Goal: Task Accomplishment & Management: Use online tool/utility

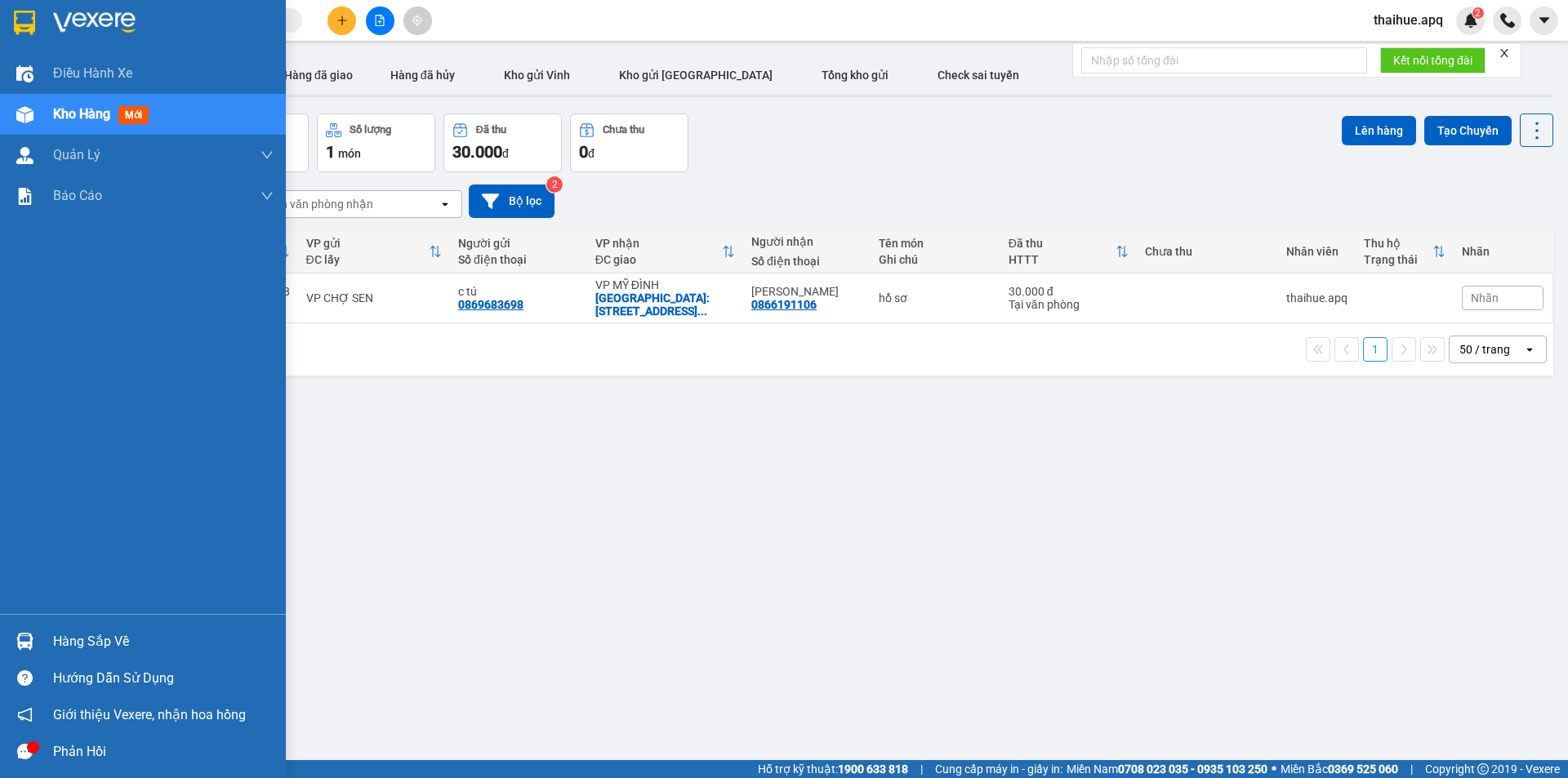
click at [80, 638] on div "Hàng sắp về" at bounding box center [164, 642] width 221 height 24
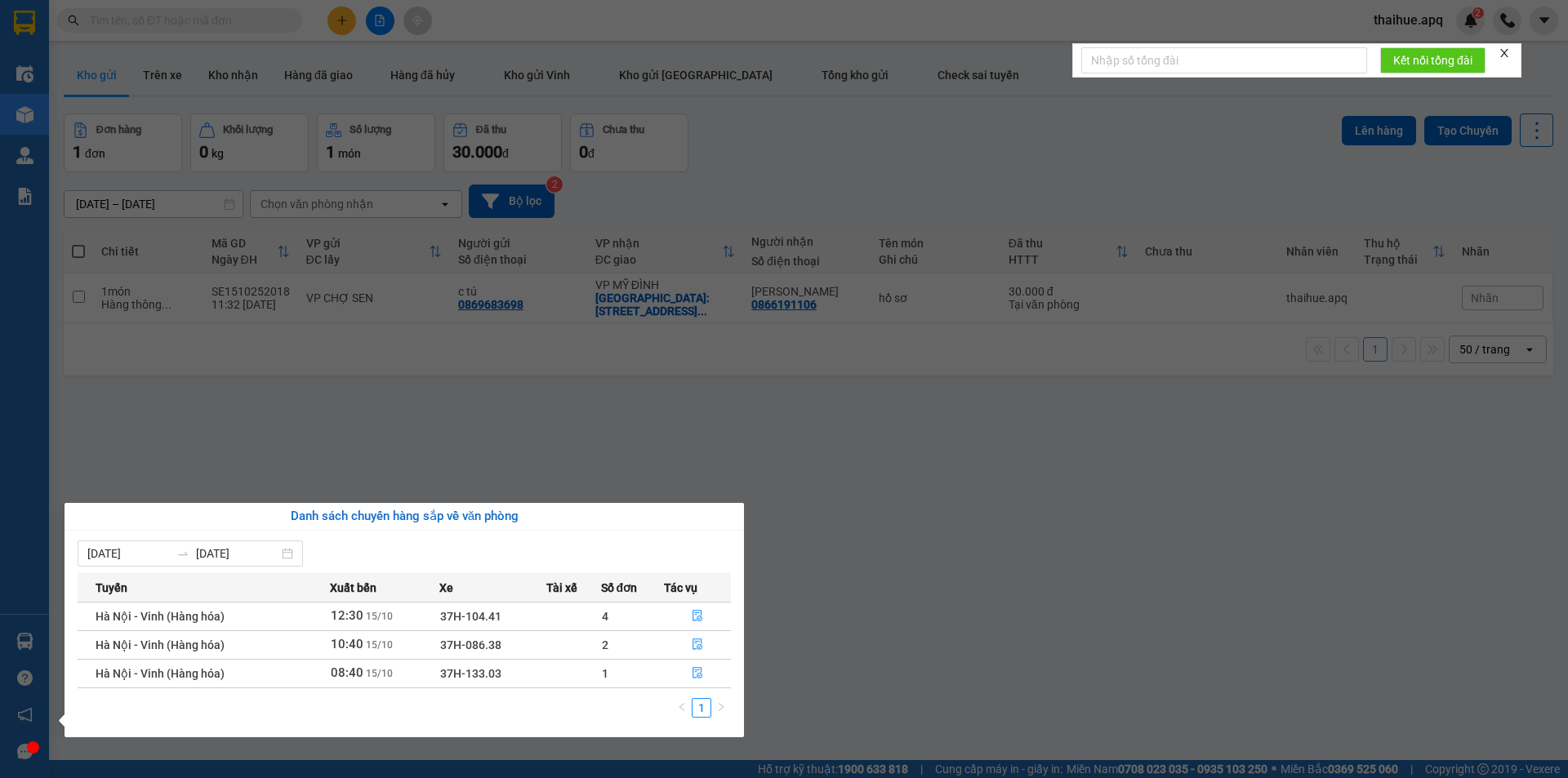
click at [526, 616] on td "37H-104.41" at bounding box center [493, 615] width 107 height 28
drag, startPoint x: 418, startPoint y: 620, endPoint x: 479, endPoint y: 598, distance: 64.8
click at [425, 616] on td "12:30 [DATE]" at bounding box center [384, 615] width 109 height 28
click at [510, 635] on td "37H-086.38" at bounding box center [493, 644] width 107 height 28
drag, startPoint x: 516, startPoint y: 618, endPoint x: 530, endPoint y: 613, distance: 14.9
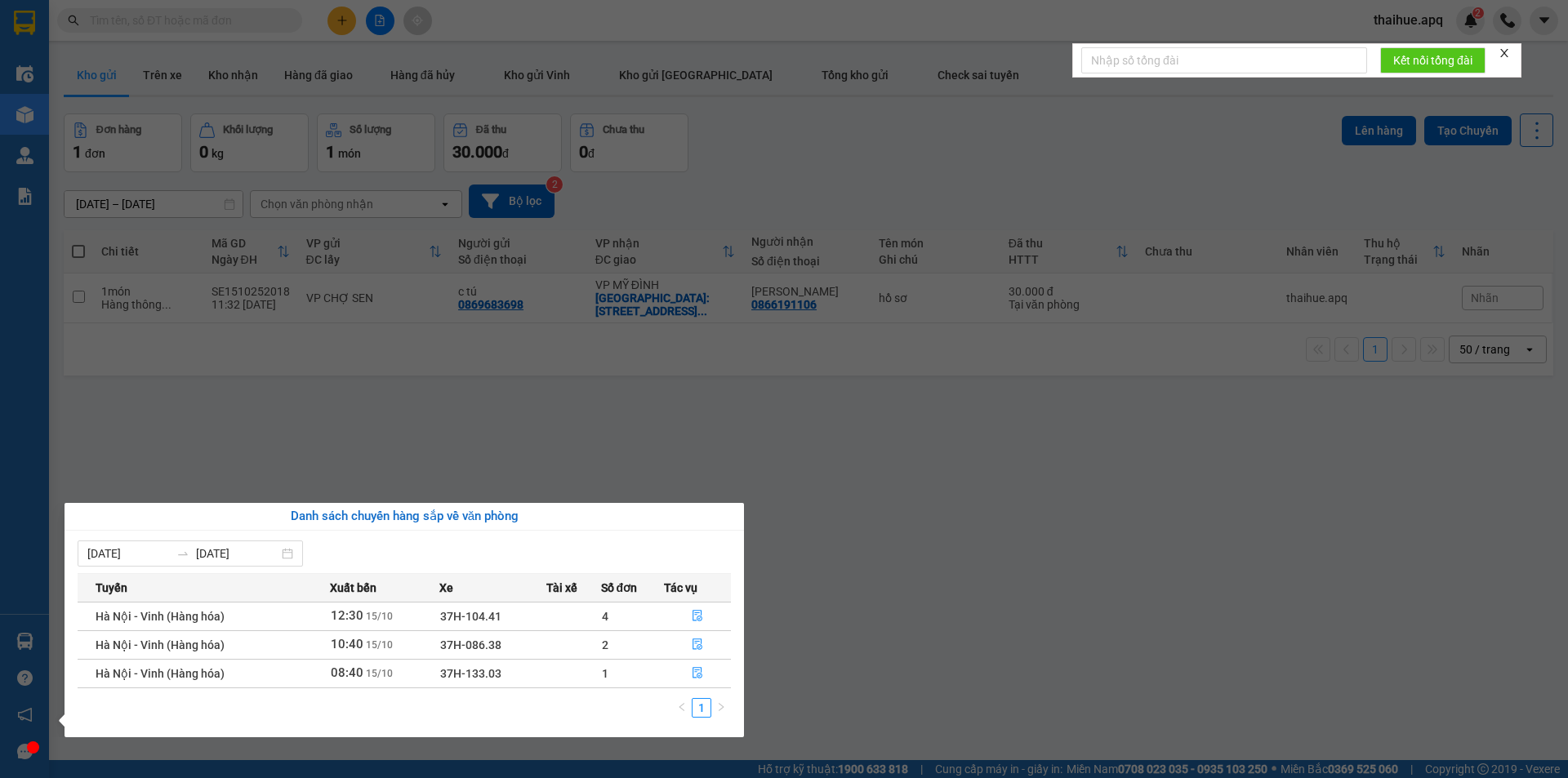
click at [522, 616] on td "37H-104.41" at bounding box center [493, 615] width 107 height 28
click at [613, 617] on td "4" at bounding box center [633, 615] width 64 height 28
click at [697, 612] on icon "file-done" at bounding box center [697, 615] width 11 height 11
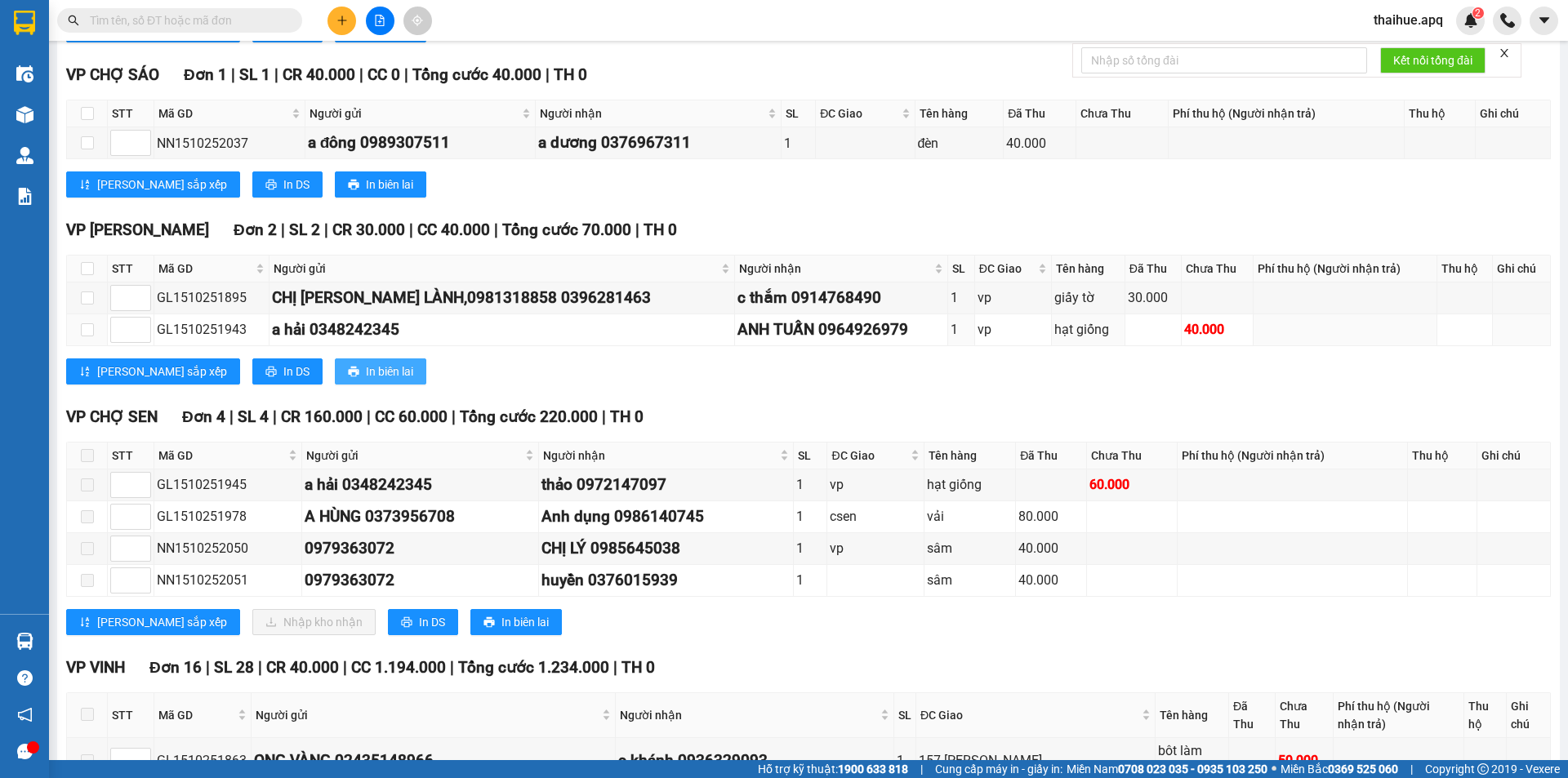
scroll to position [653, 0]
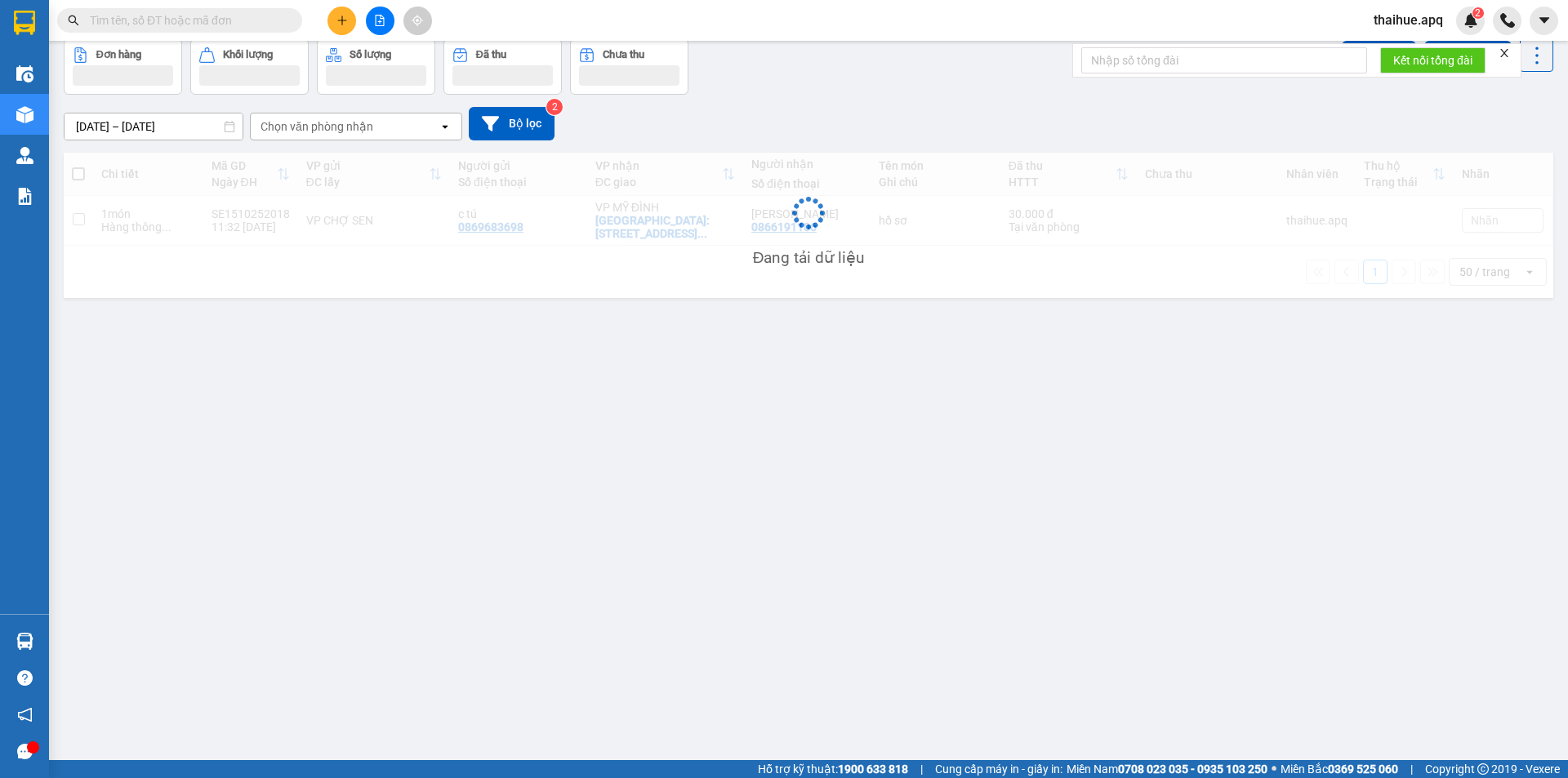
scroll to position [75, 0]
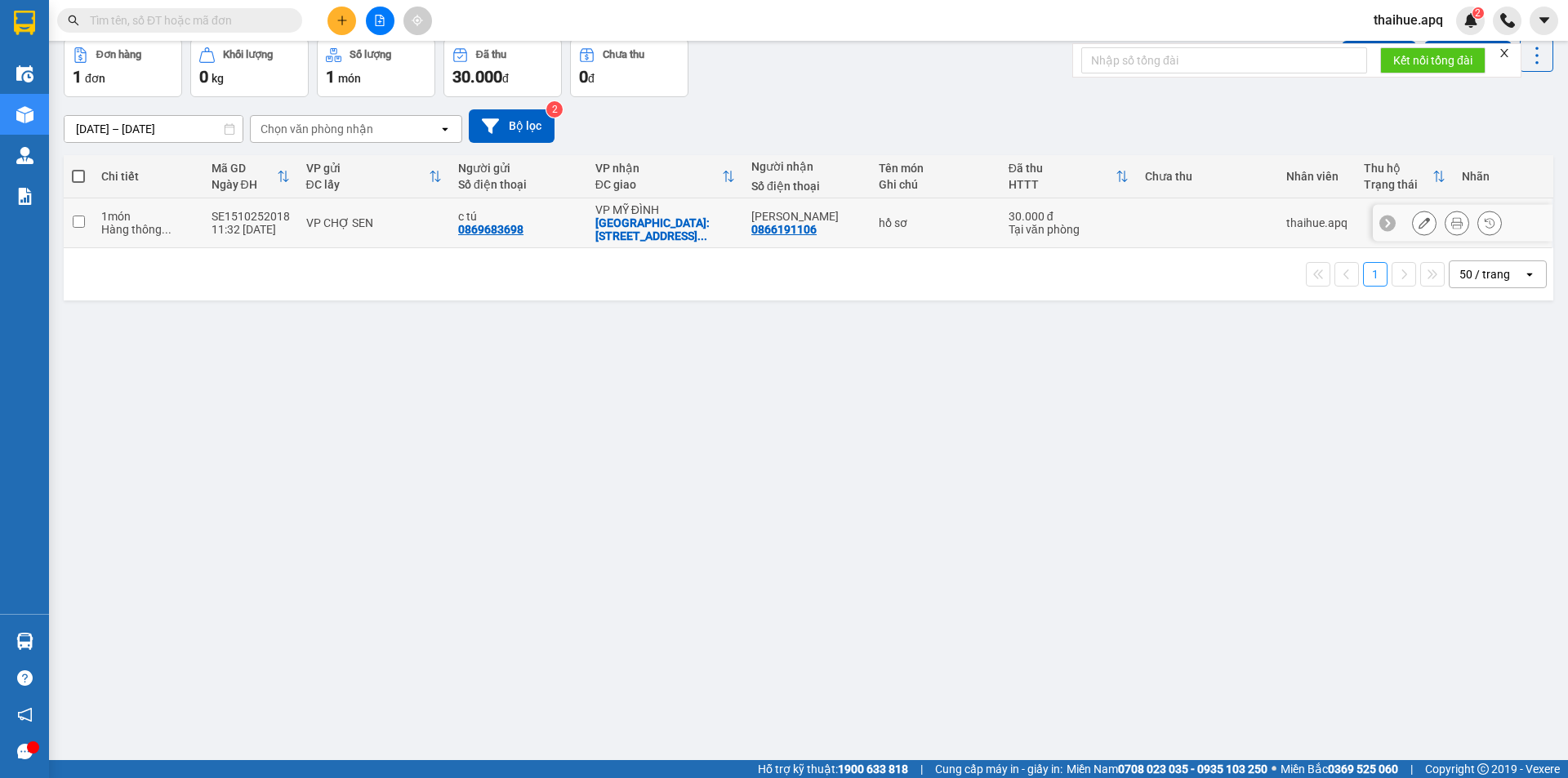
click at [964, 219] on div "hồ sơ" at bounding box center [935, 223] width 113 height 13
checkbox input "true"
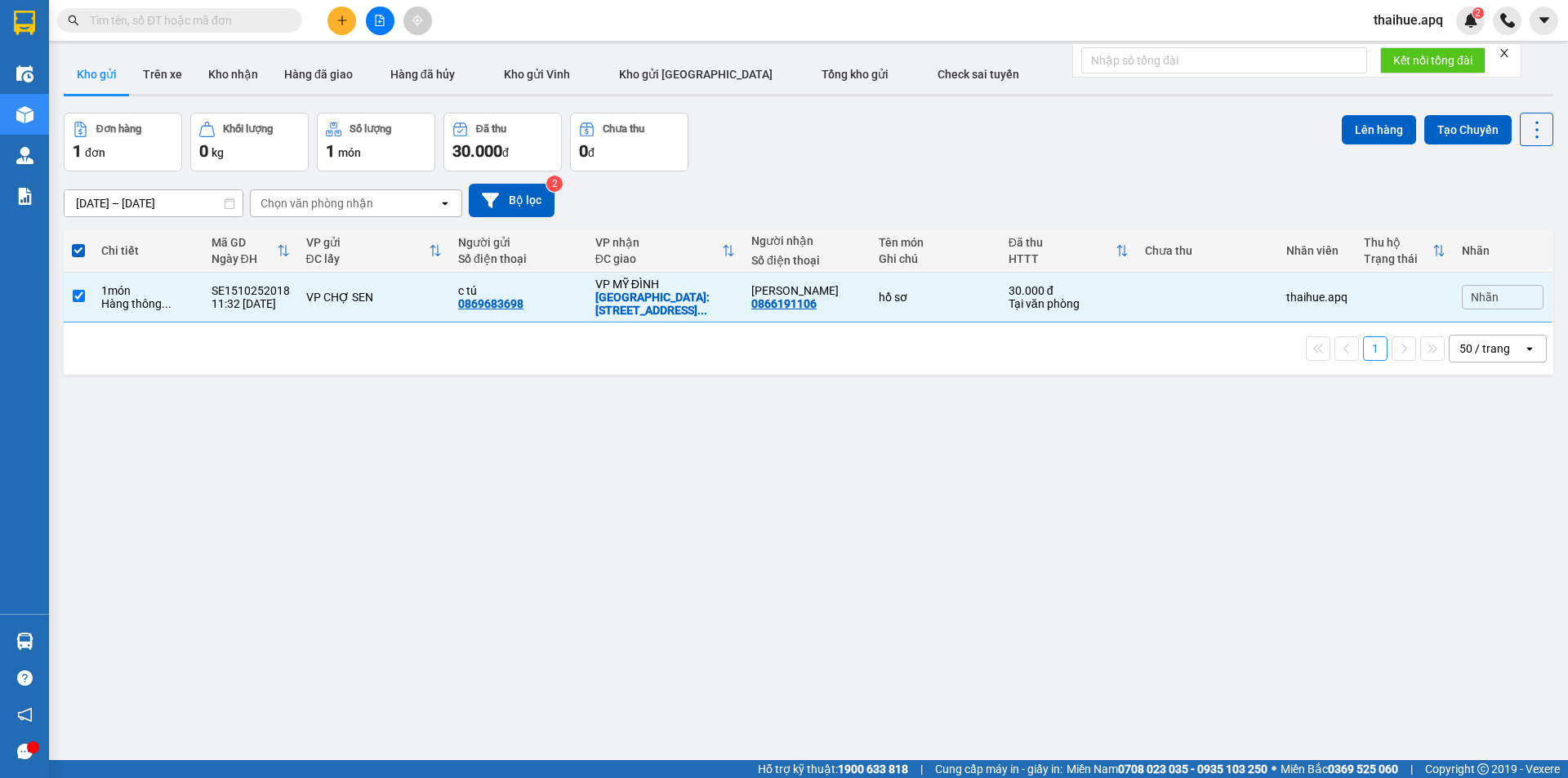
scroll to position [0, 0]
click at [1368, 128] on button "Lên hàng" at bounding box center [1379, 130] width 74 height 29
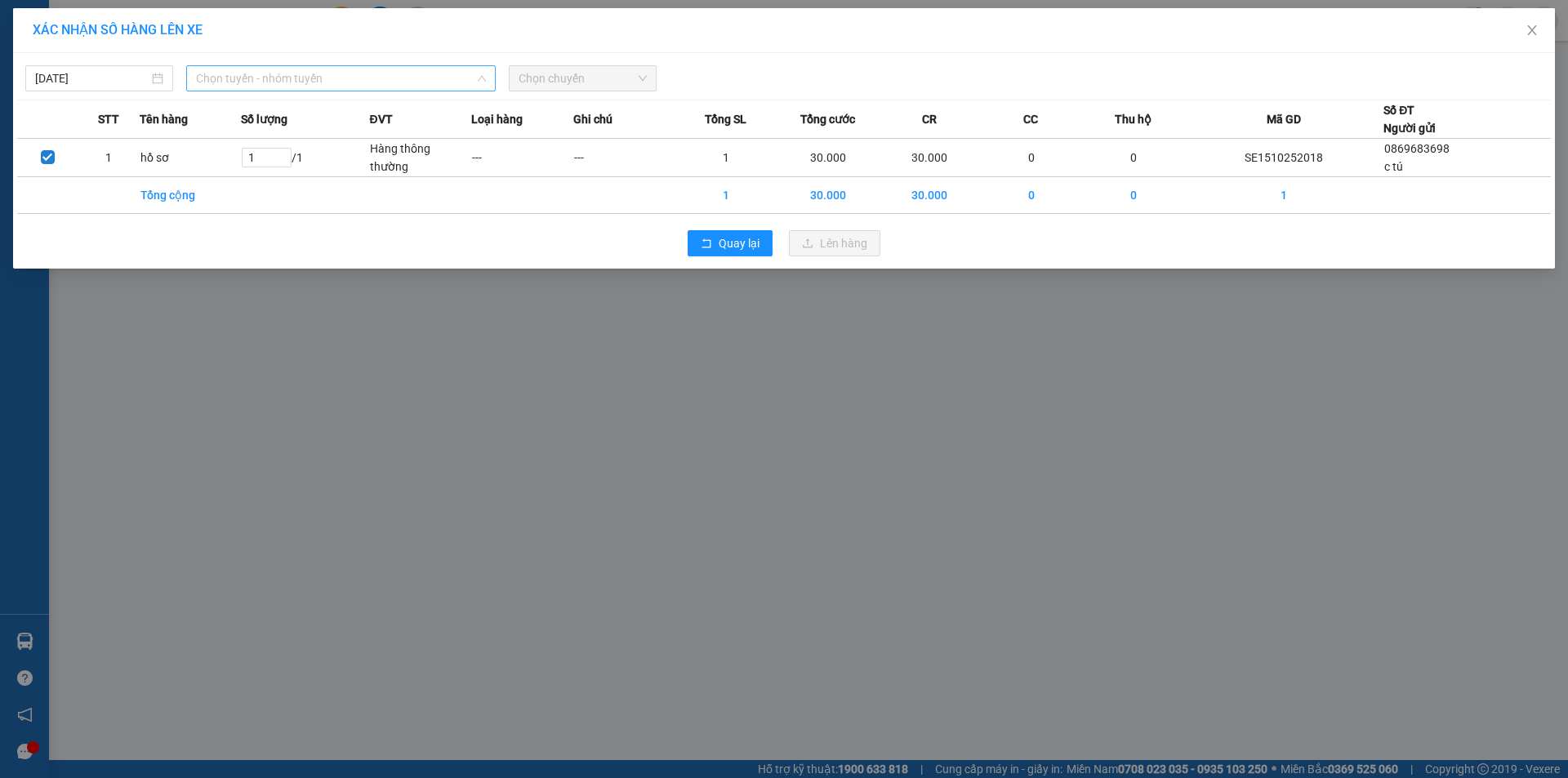
click at [363, 73] on span "Chọn tuyến - nhóm tuyến" at bounding box center [341, 78] width 290 height 24
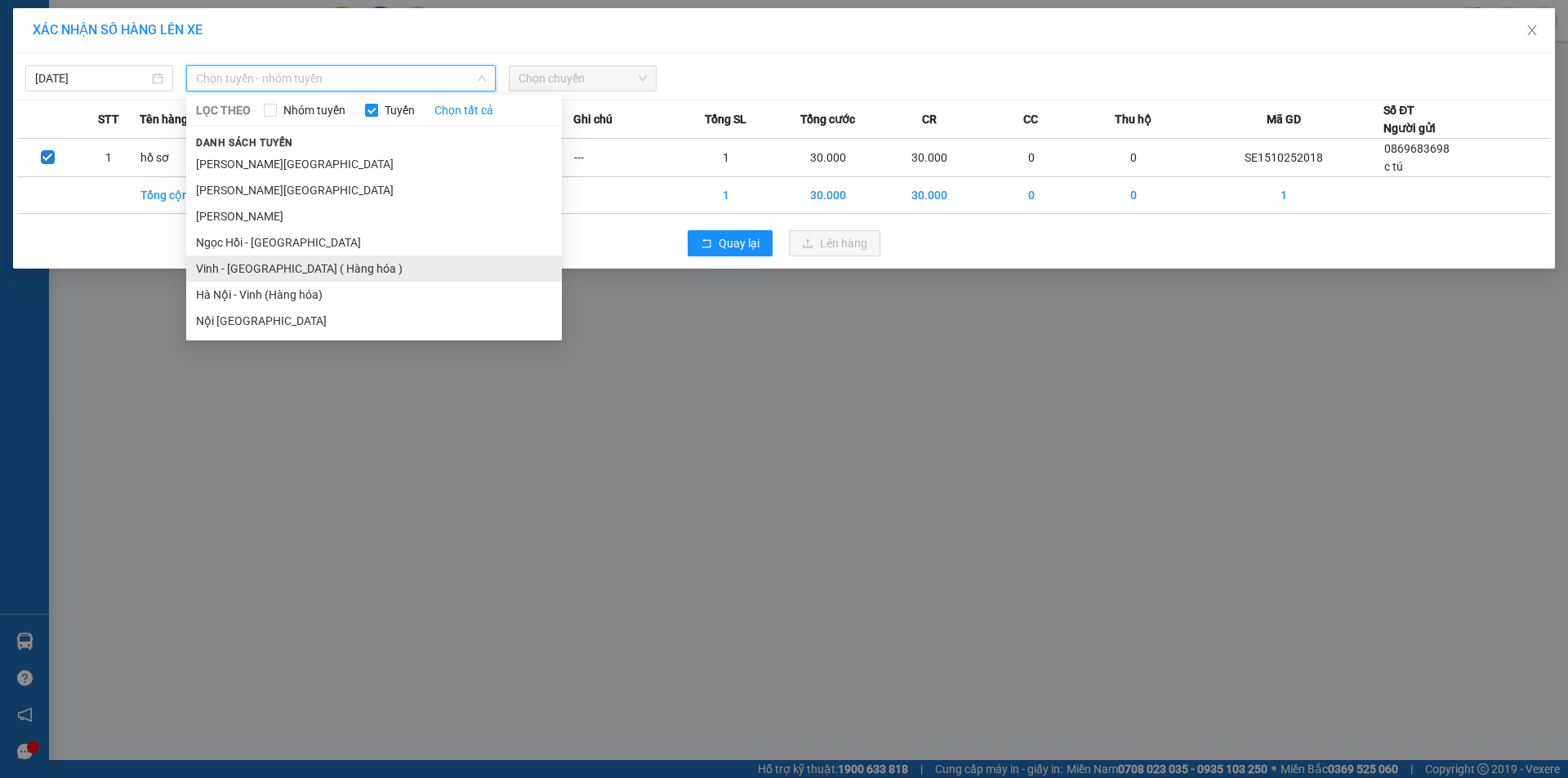
click at [243, 267] on li "Vinh - [GEOGRAPHIC_DATA] ( Hàng hóa )" at bounding box center [374, 268] width 375 height 26
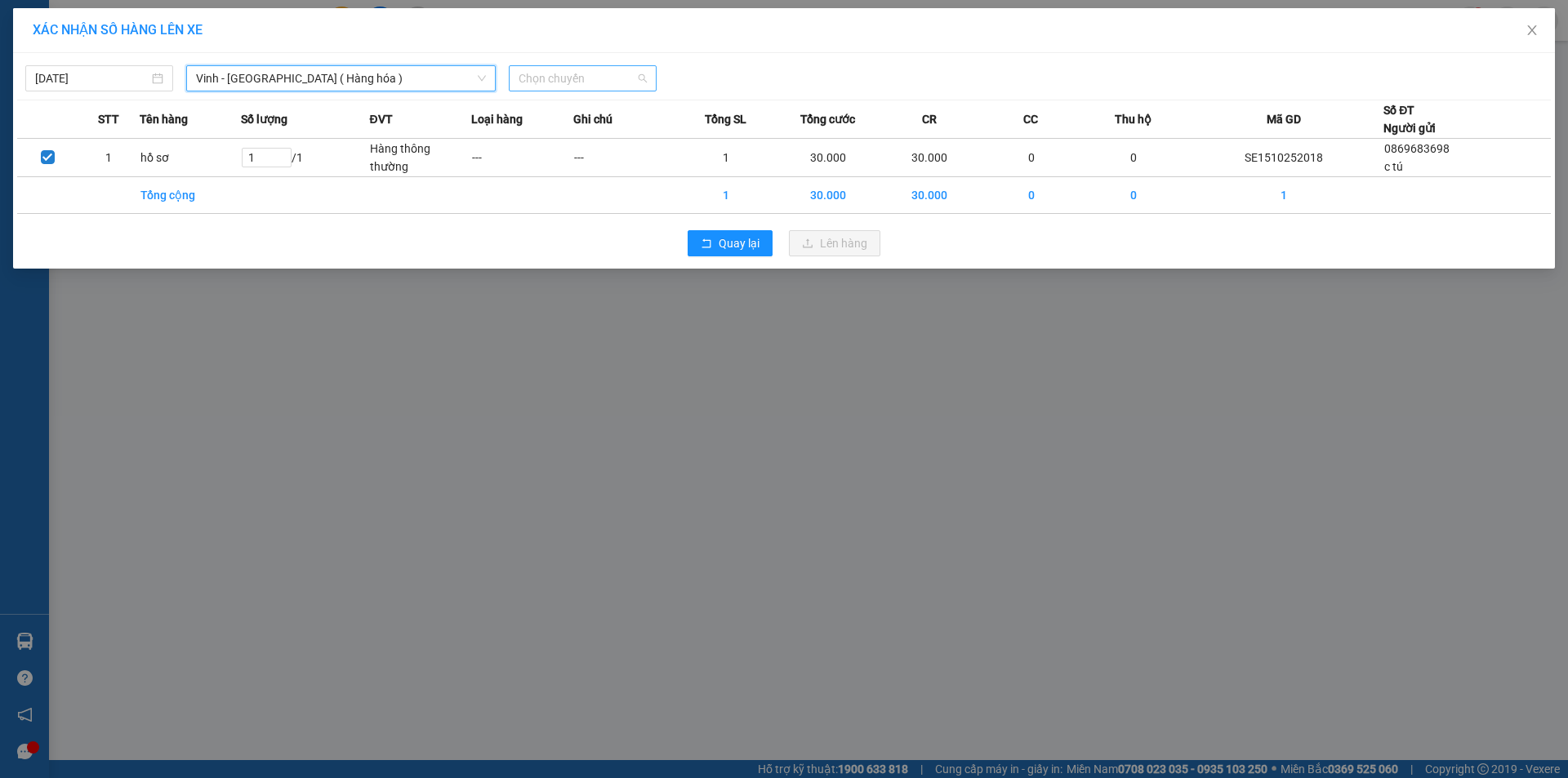
click at [603, 76] on span "Chọn chuyến" at bounding box center [582, 78] width 129 height 24
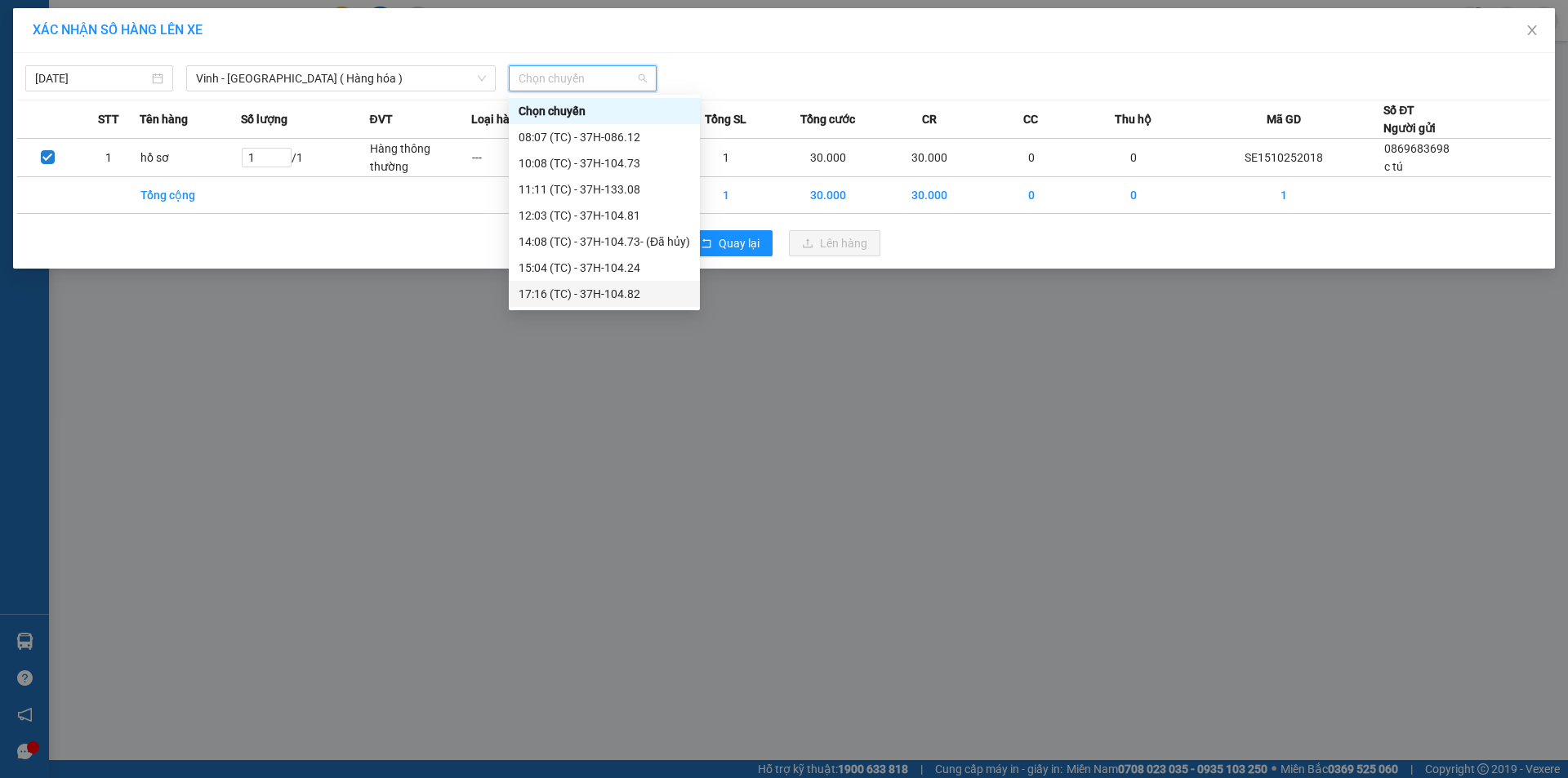
click at [606, 296] on div "17:16 (TC) - 37H-104.82" at bounding box center [604, 293] width 172 height 18
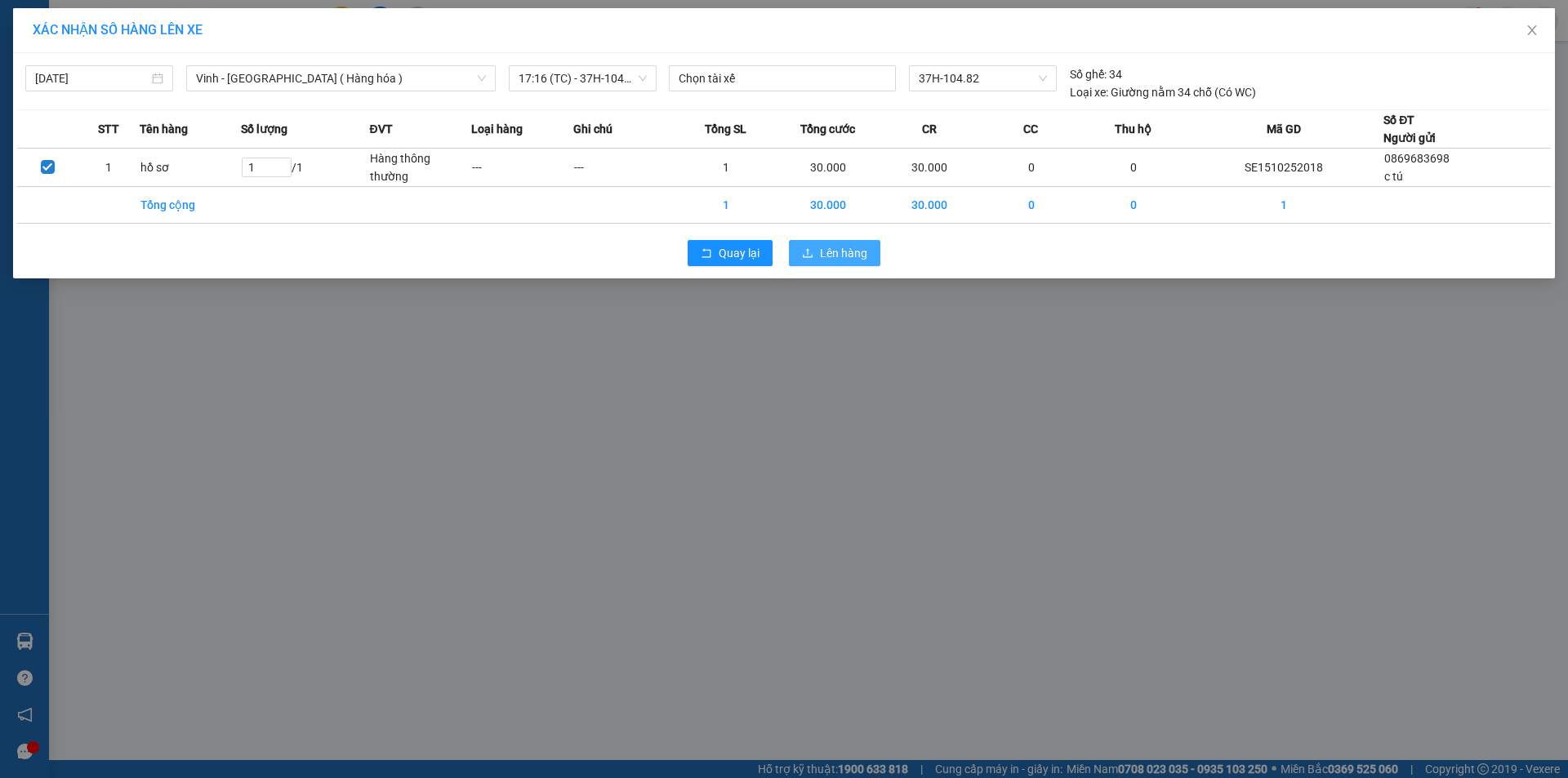
click at [850, 251] on span "Lên hàng" at bounding box center [843, 253] width 47 height 18
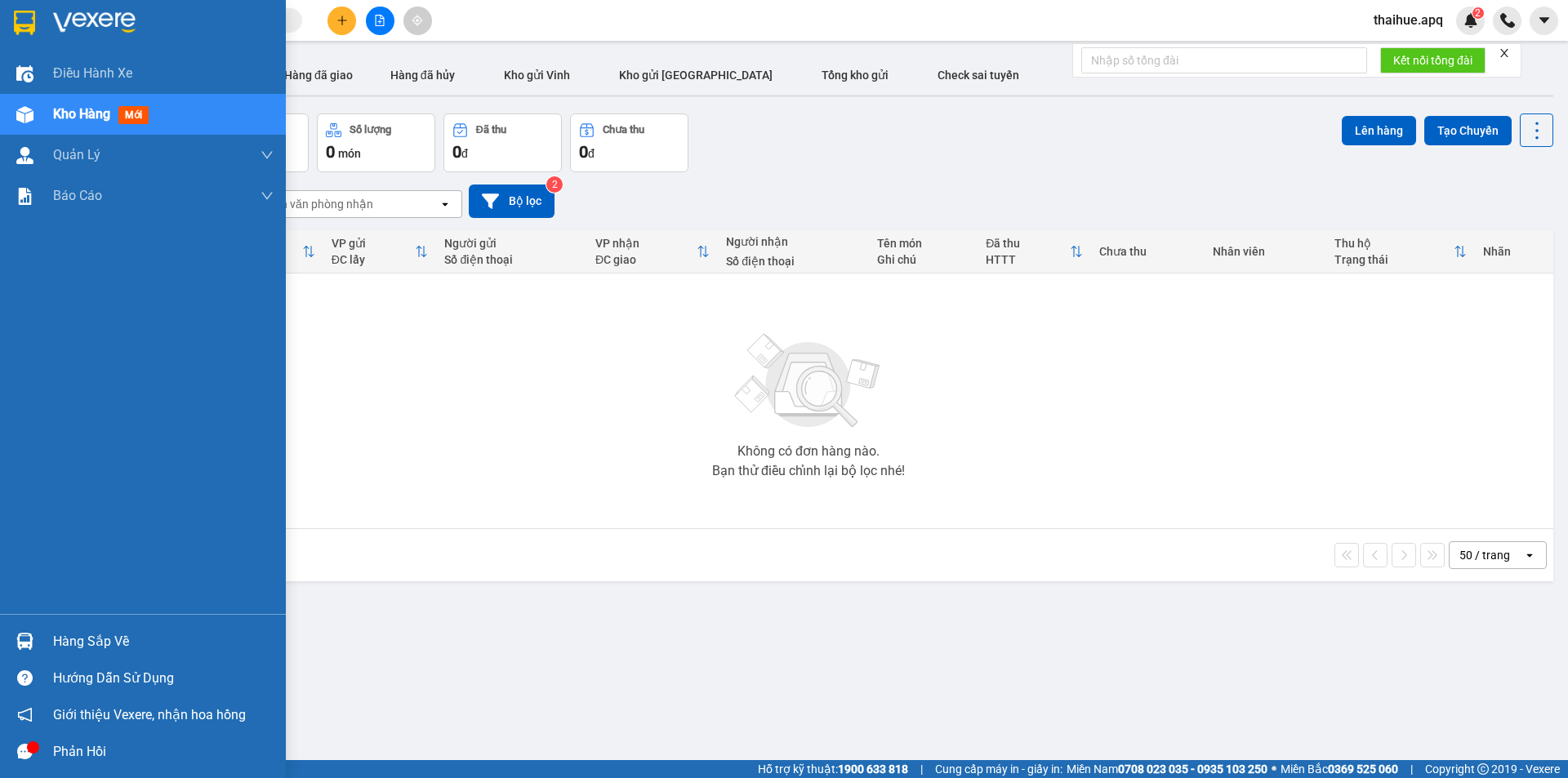
click at [85, 643] on div "Hàng sắp về" at bounding box center [164, 642] width 221 height 24
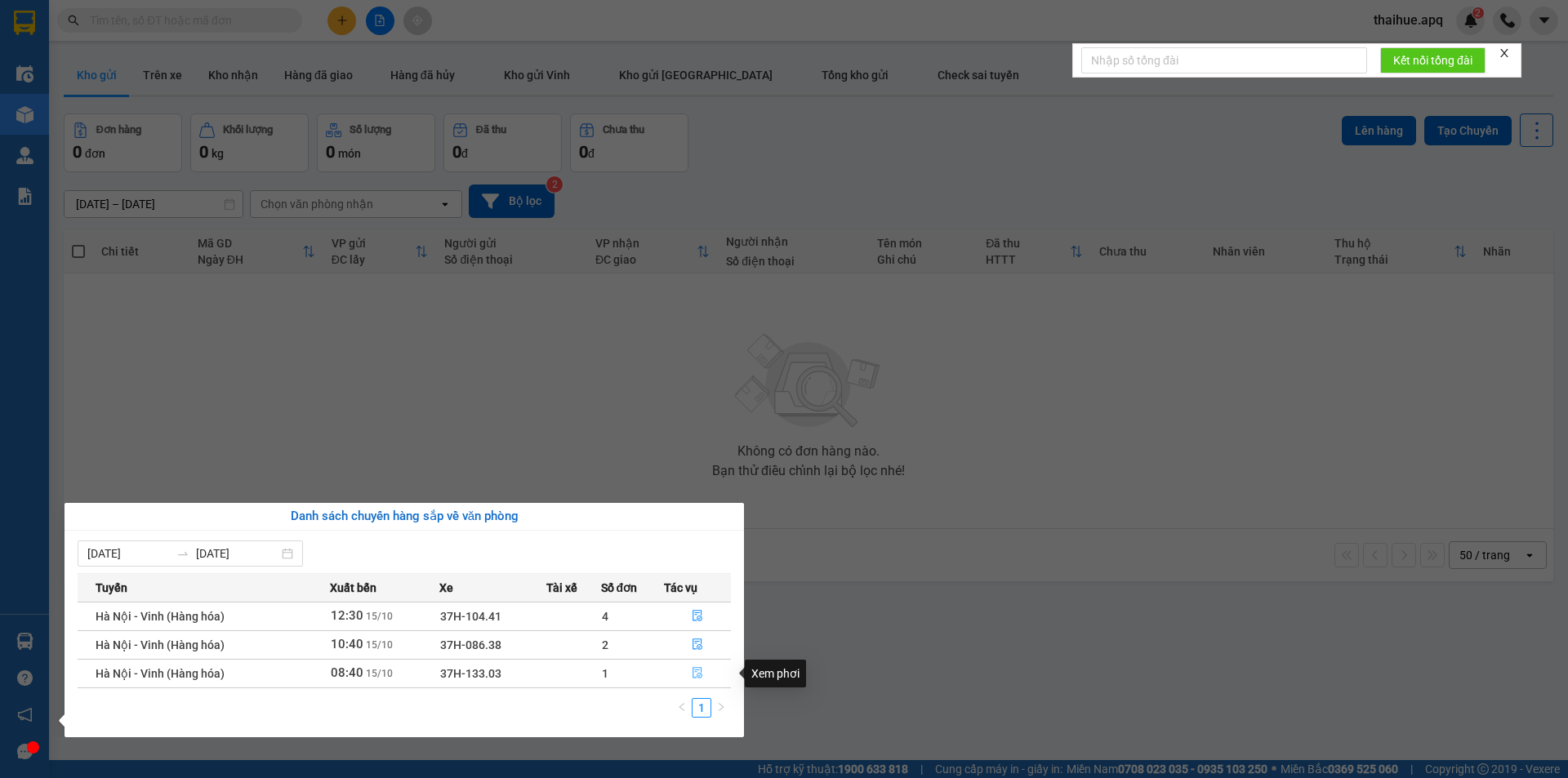
click at [698, 671] on icon "file-done" at bounding box center [697, 672] width 11 height 11
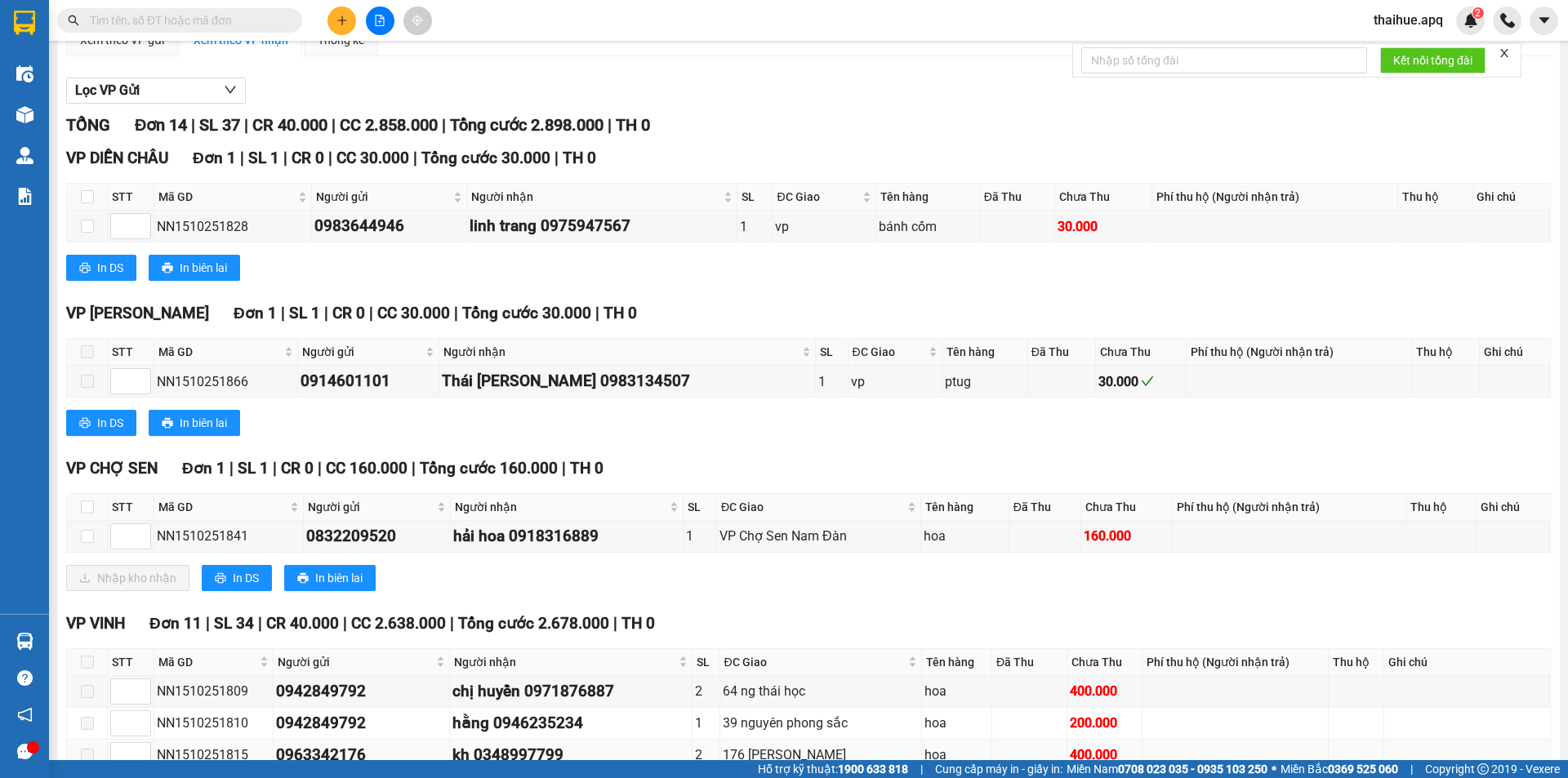
scroll to position [245, 0]
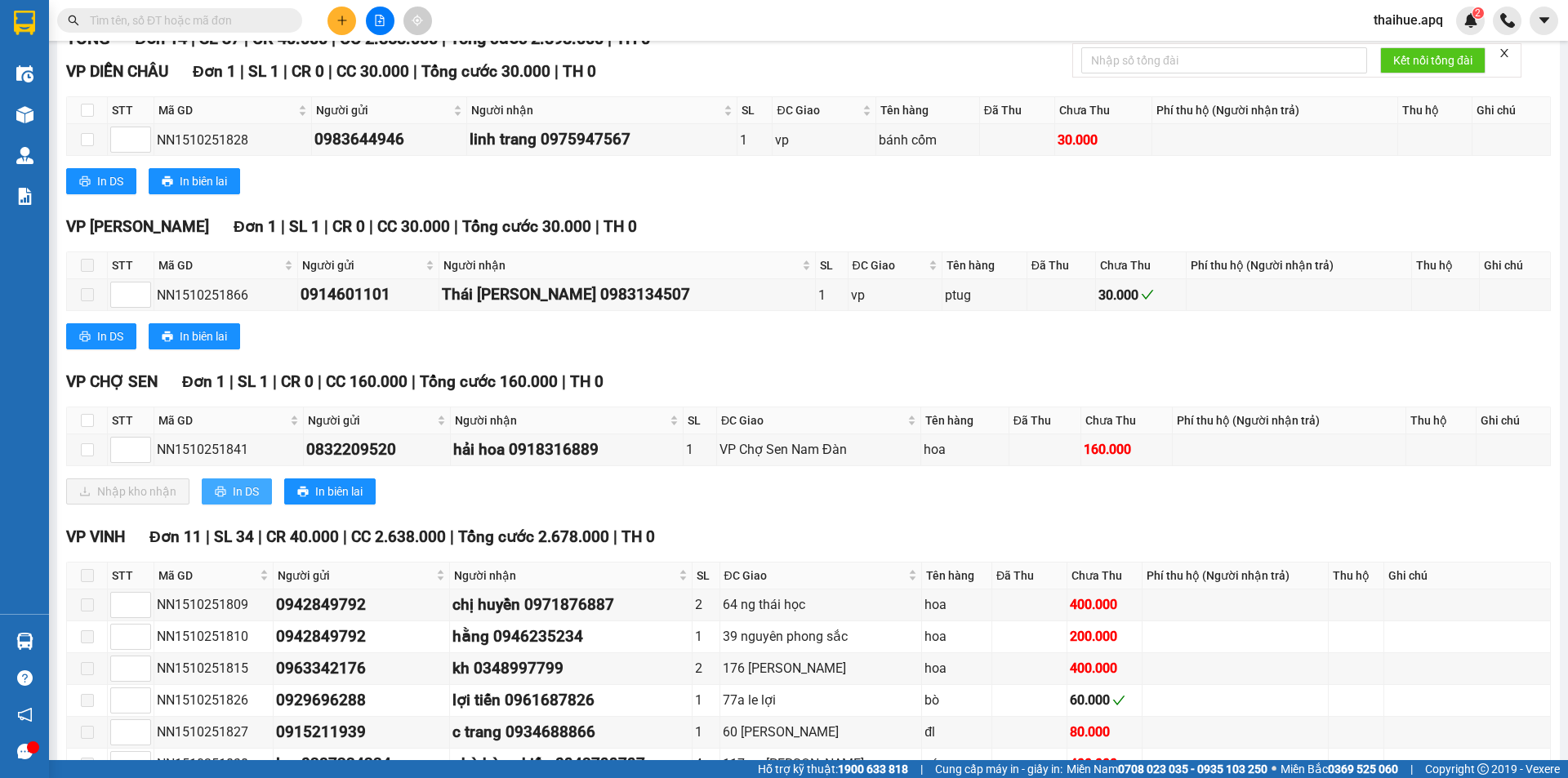
click at [248, 487] on span "In DS" at bounding box center [246, 491] width 26 height 18
click at [241, 492] on span "In DS" at bounding box center [246, 491] width 26 height 18
click at [82, 418] on input "checkbox" at bounding box center [87, 420] width 13 height 13
checkbox input "true"
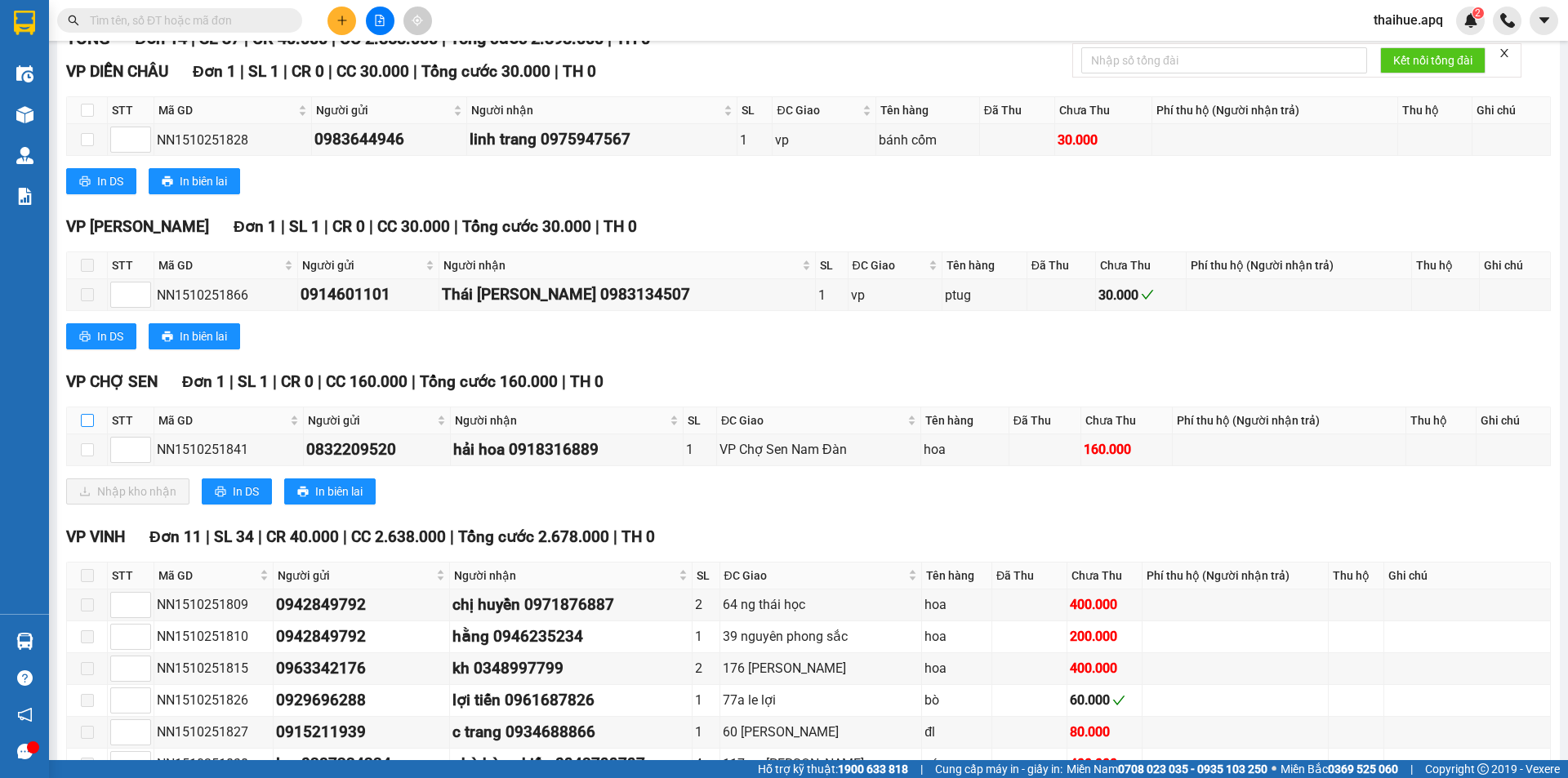
checkbox input "true"
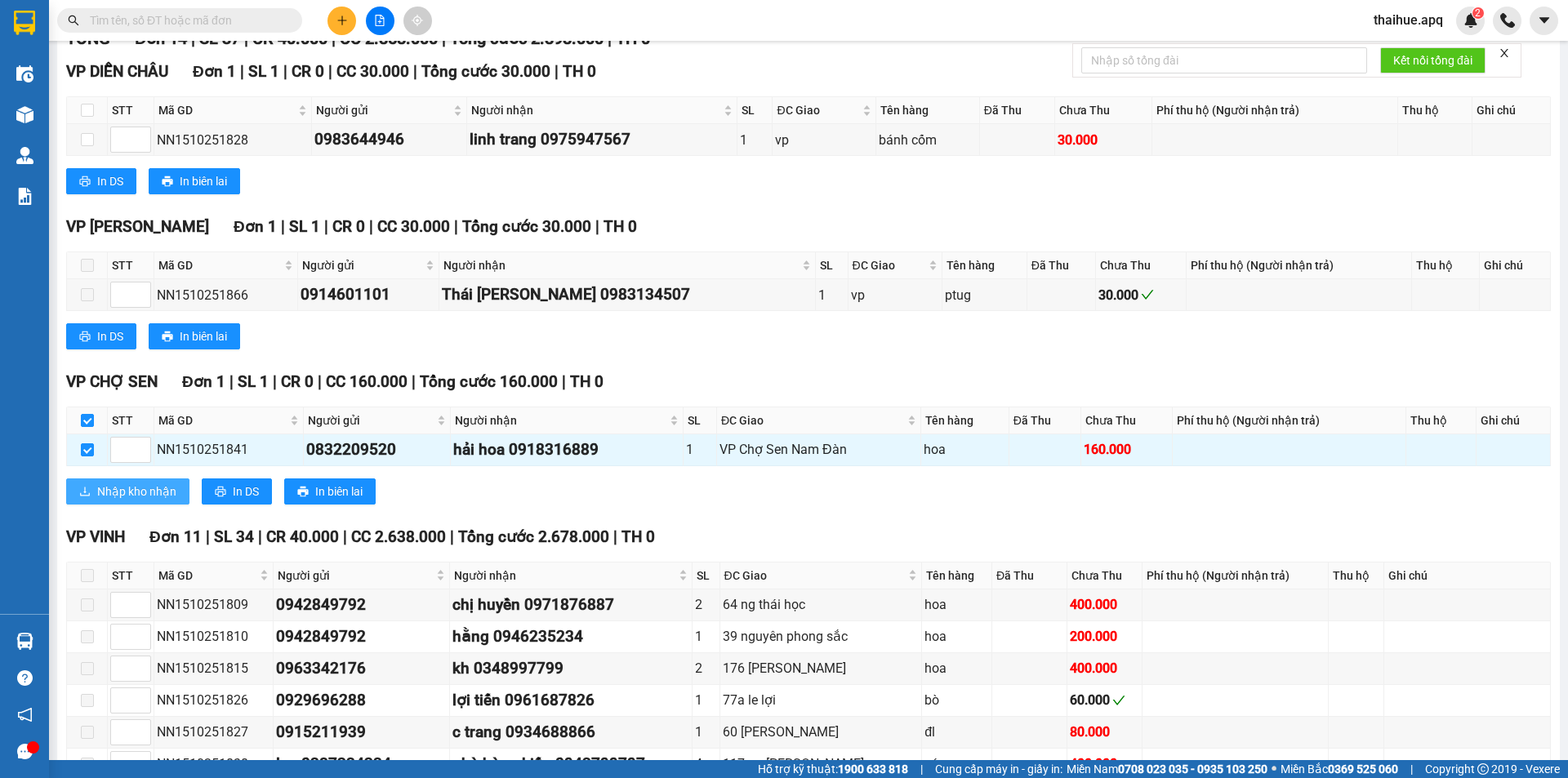
click at [109, 493] on span "Nhập kho nhận" at bounding box center [137, 491] width 79 height 18
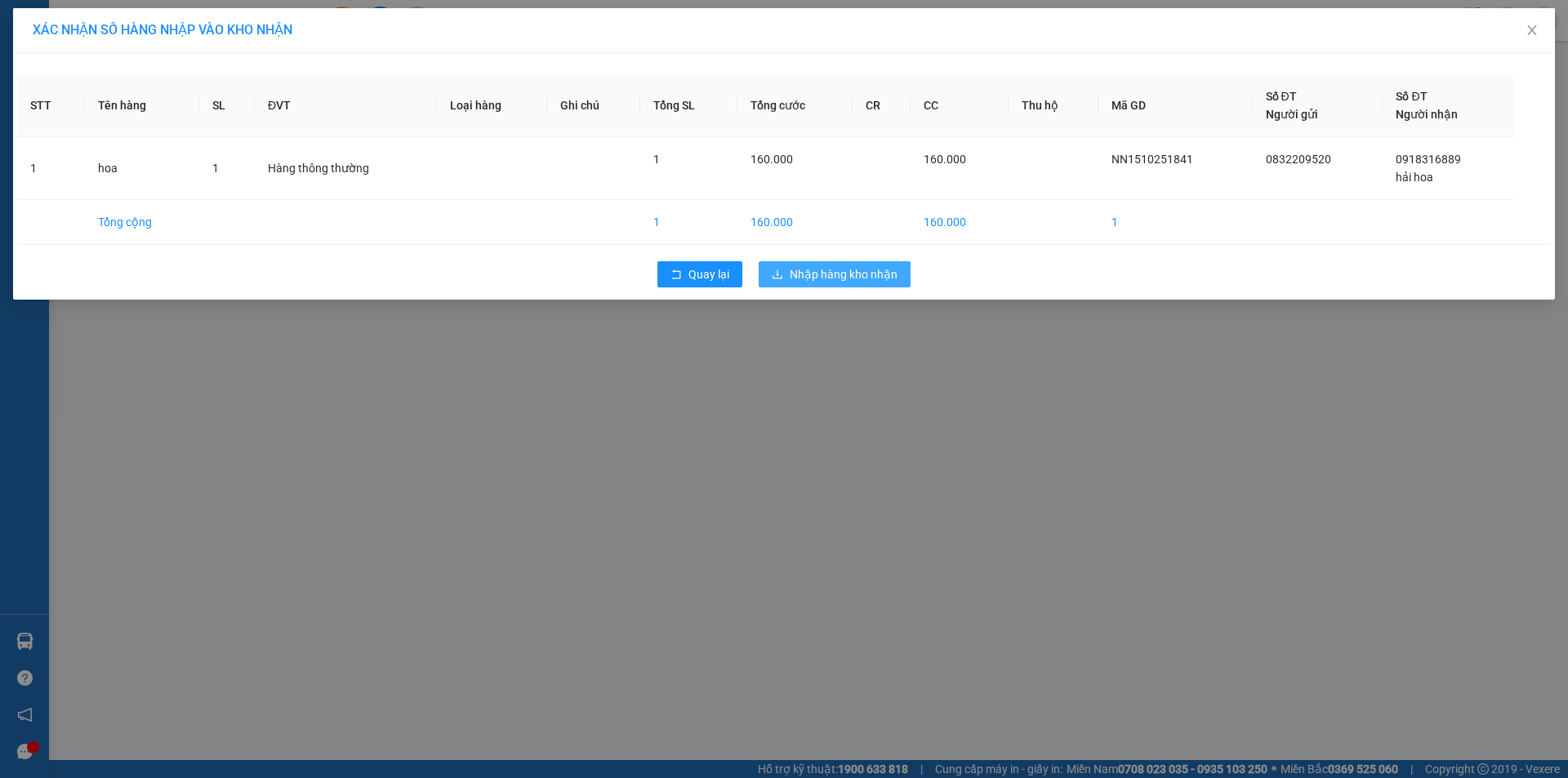
click at [839, 272] on span "Nhập hàng kho nhận" at bounding box center [843, 274] width 108 height 18
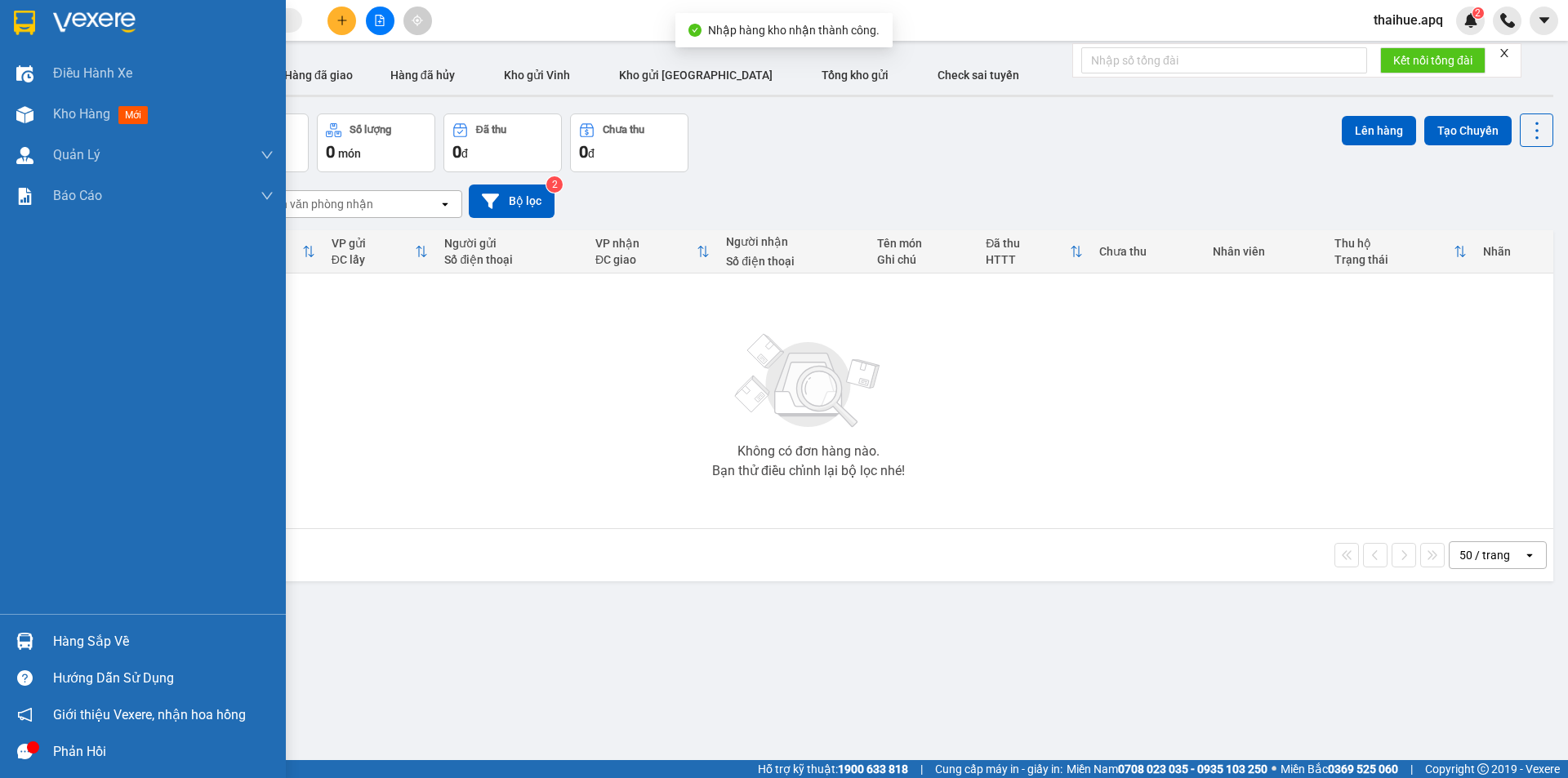
drag, startPoint x: 42, startPoint y: 650, endPoint x: 55, endPoint y: 645, distance: 13.9
click at [55, 645] on div "Hàng sắp về" at bounding box center [164, 642] width 221 height 24
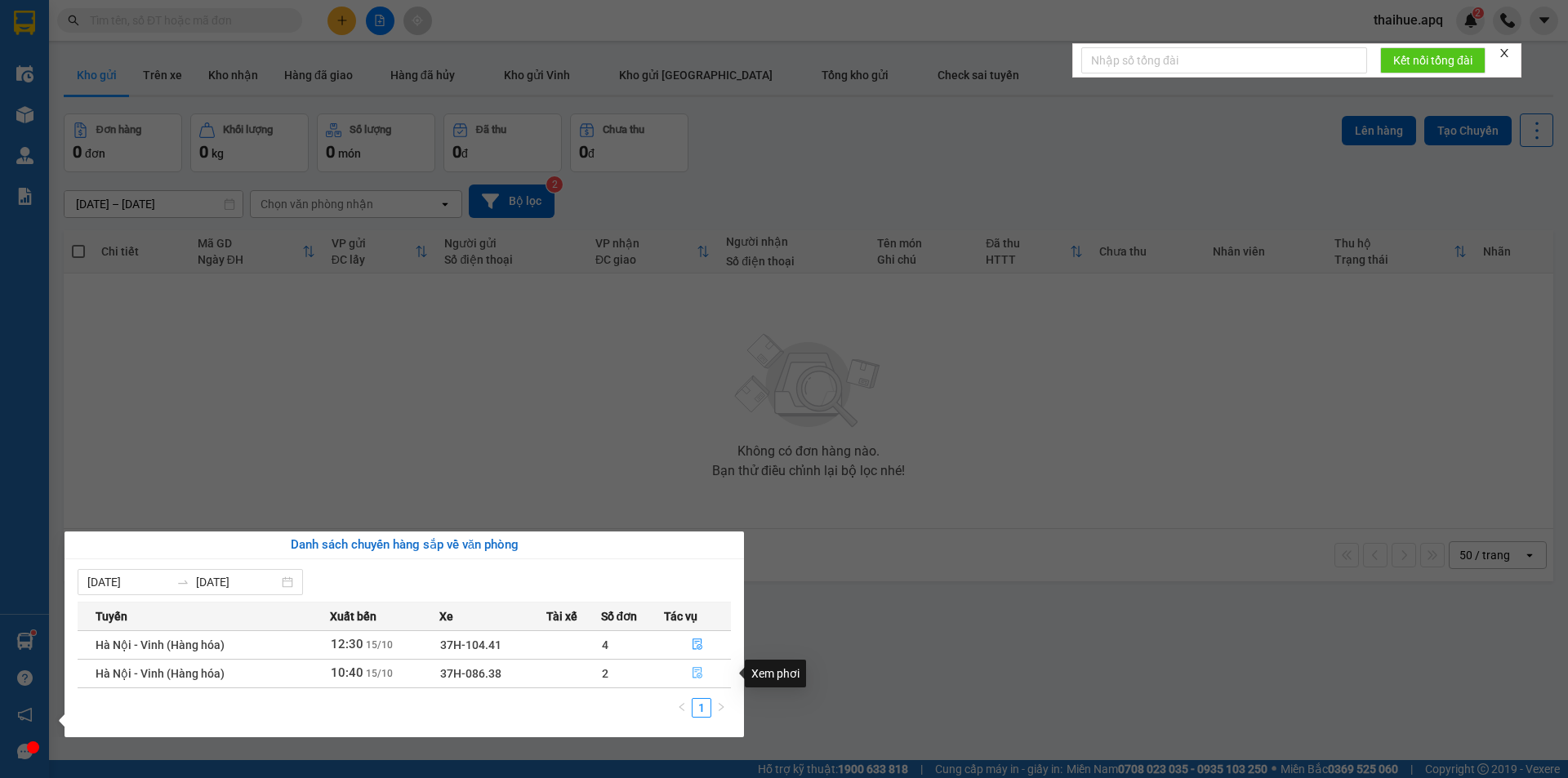
click at [693, 674] on icon "file-done" at bounding box center [697, 673] width 9 height 11
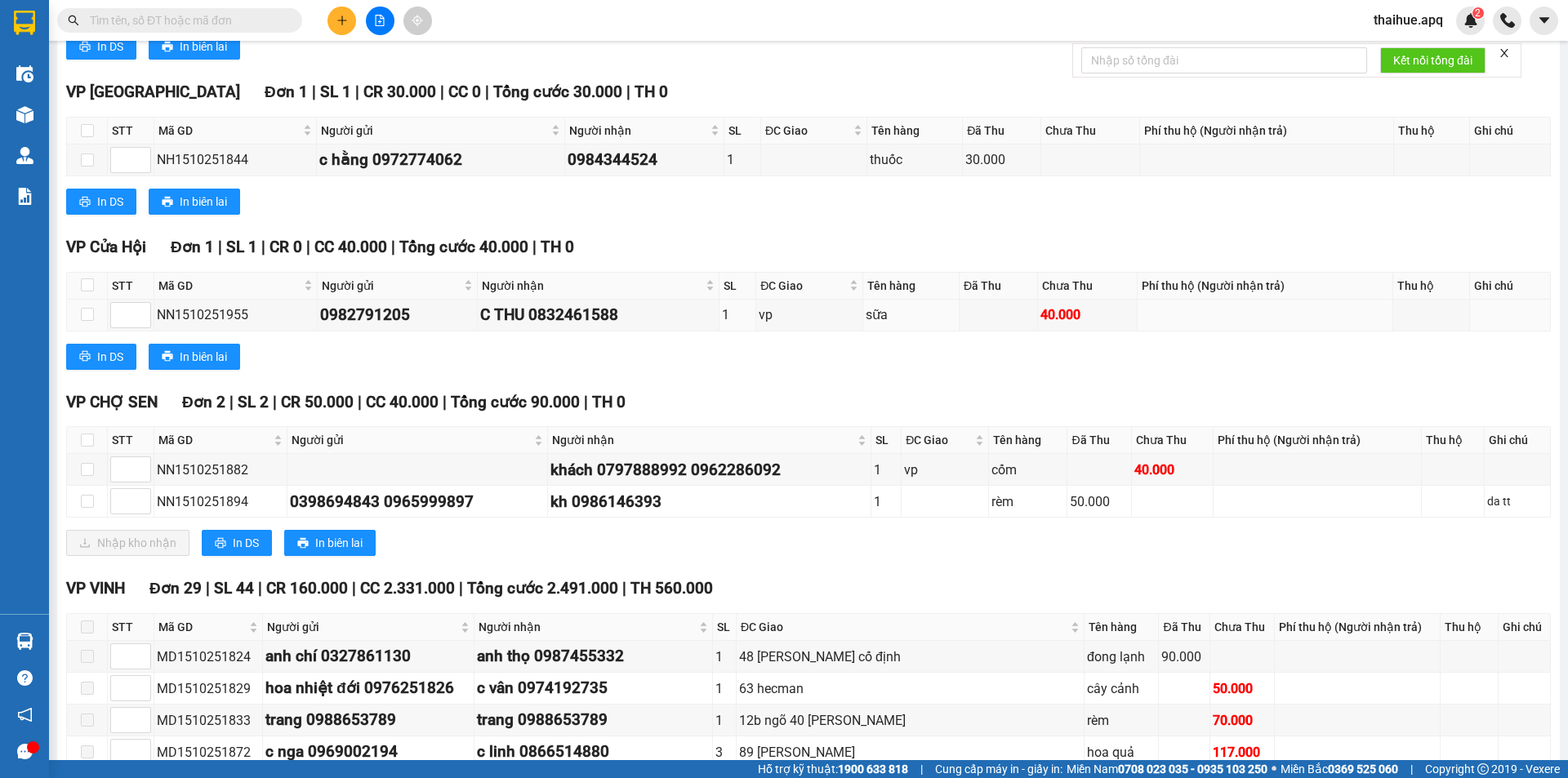
scroll to position [980, 0]
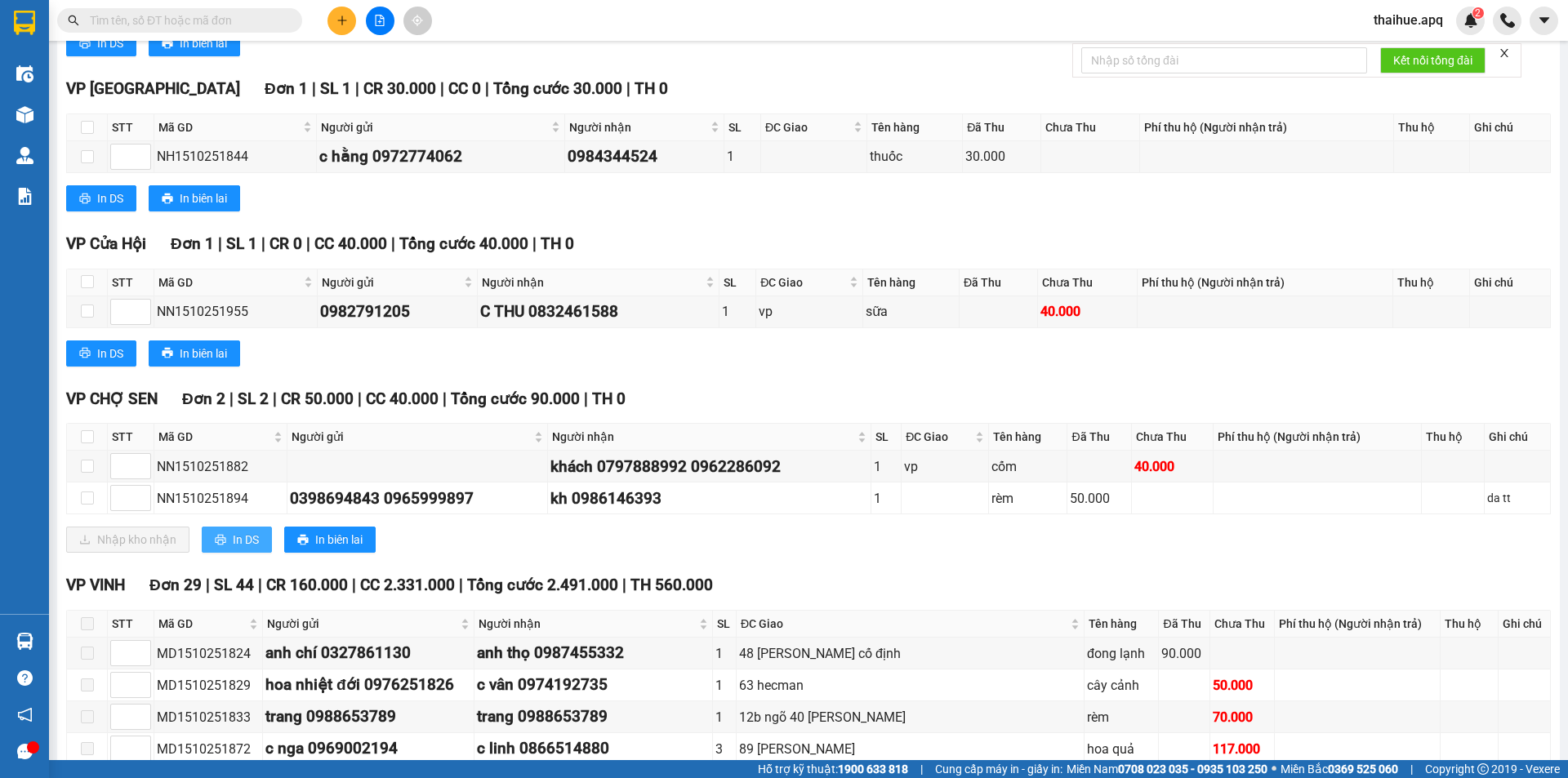
click at [240, 537] on span "In DS" at bounding box center [246, 539] width 26 height 18
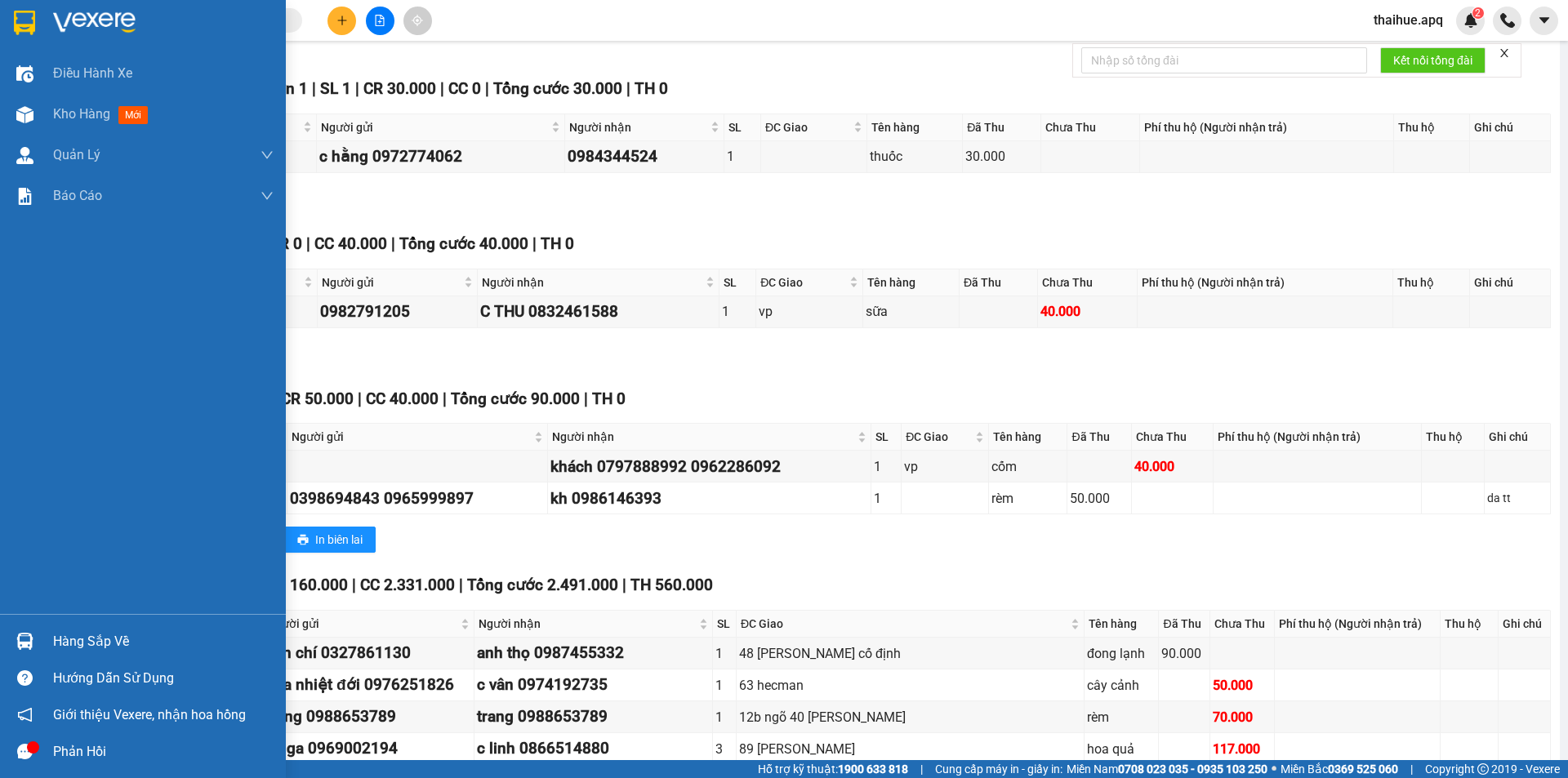
click at [71, 643] on div "Hàng sắp về" at bounding box center [164, 642] width 221 height 24
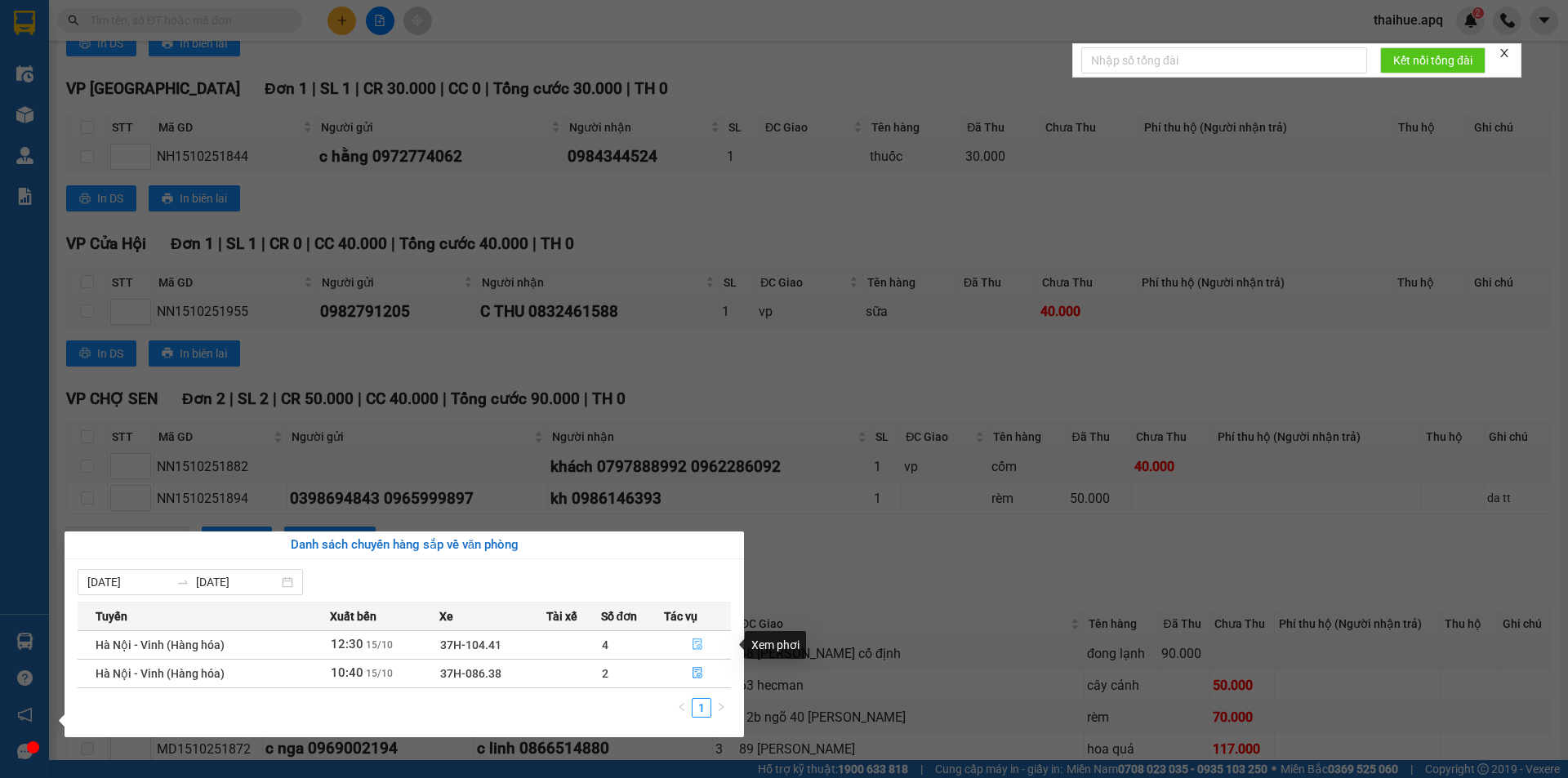
click at [695, 643] on icon "file-done" at bounding box center [697, 643] width 11 height 11
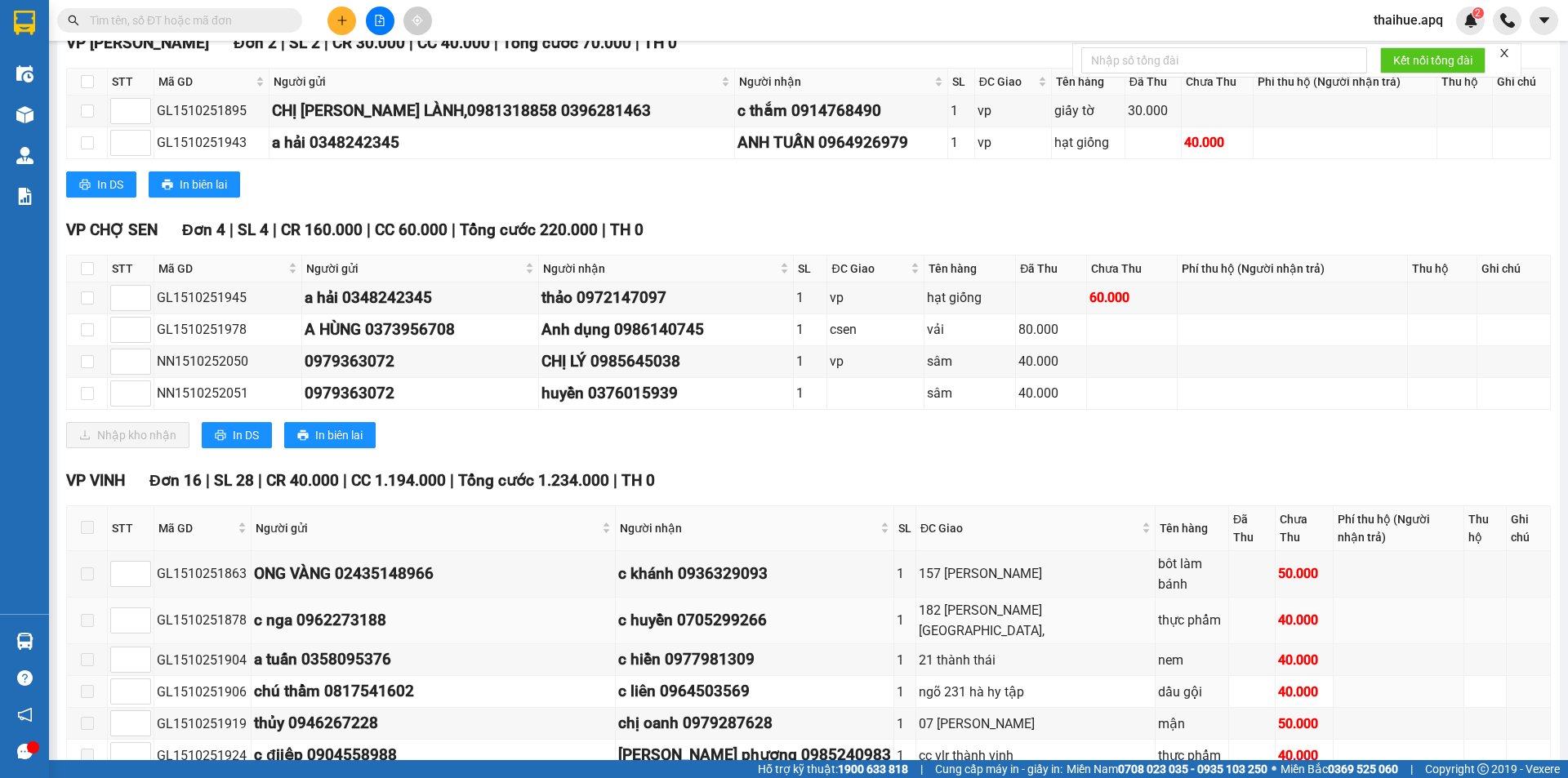
scroll to position [830, 0]
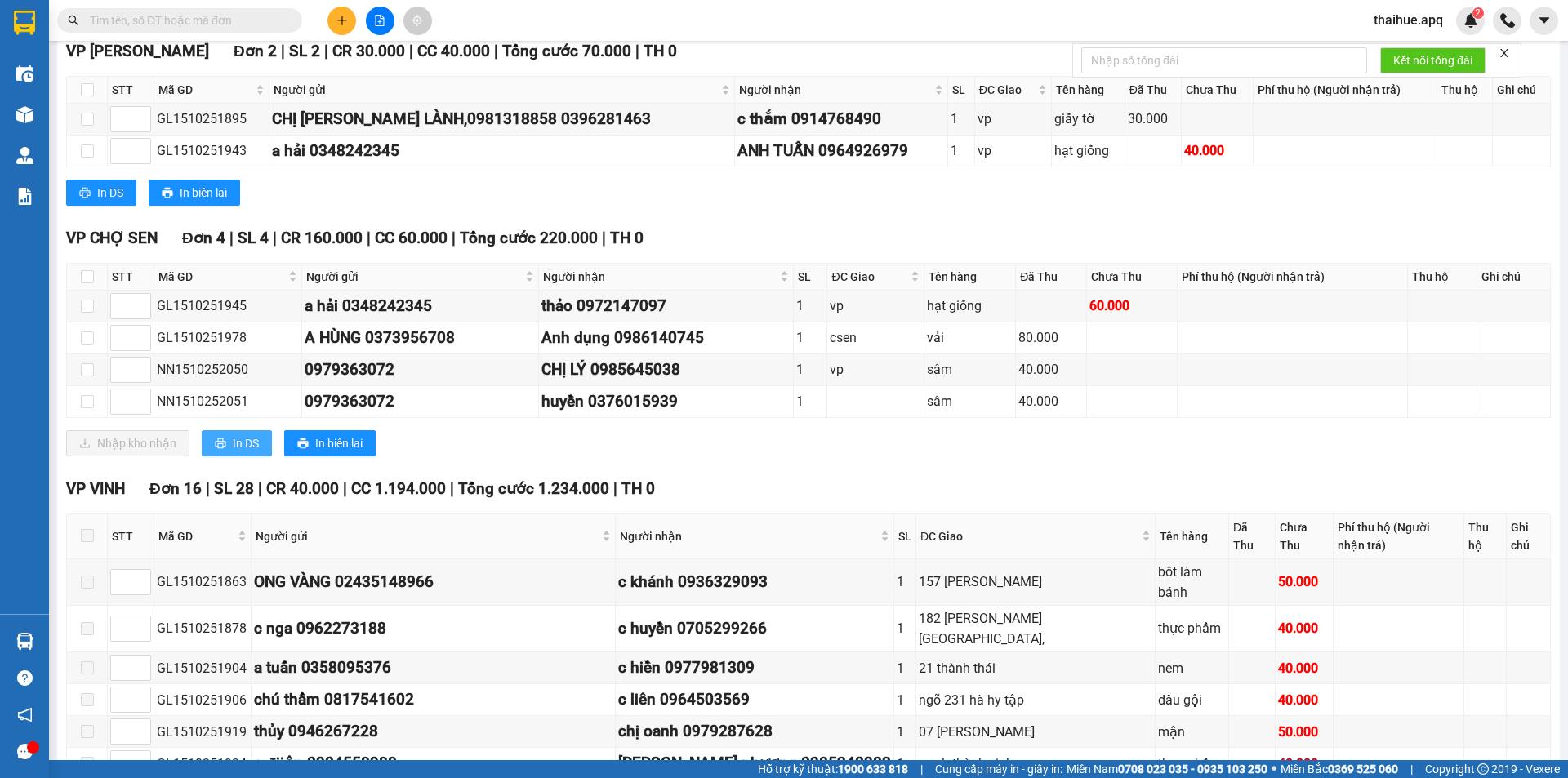
click at [244, 437] on span "In DS" at bounding box center [246, 442] width 26 height 18
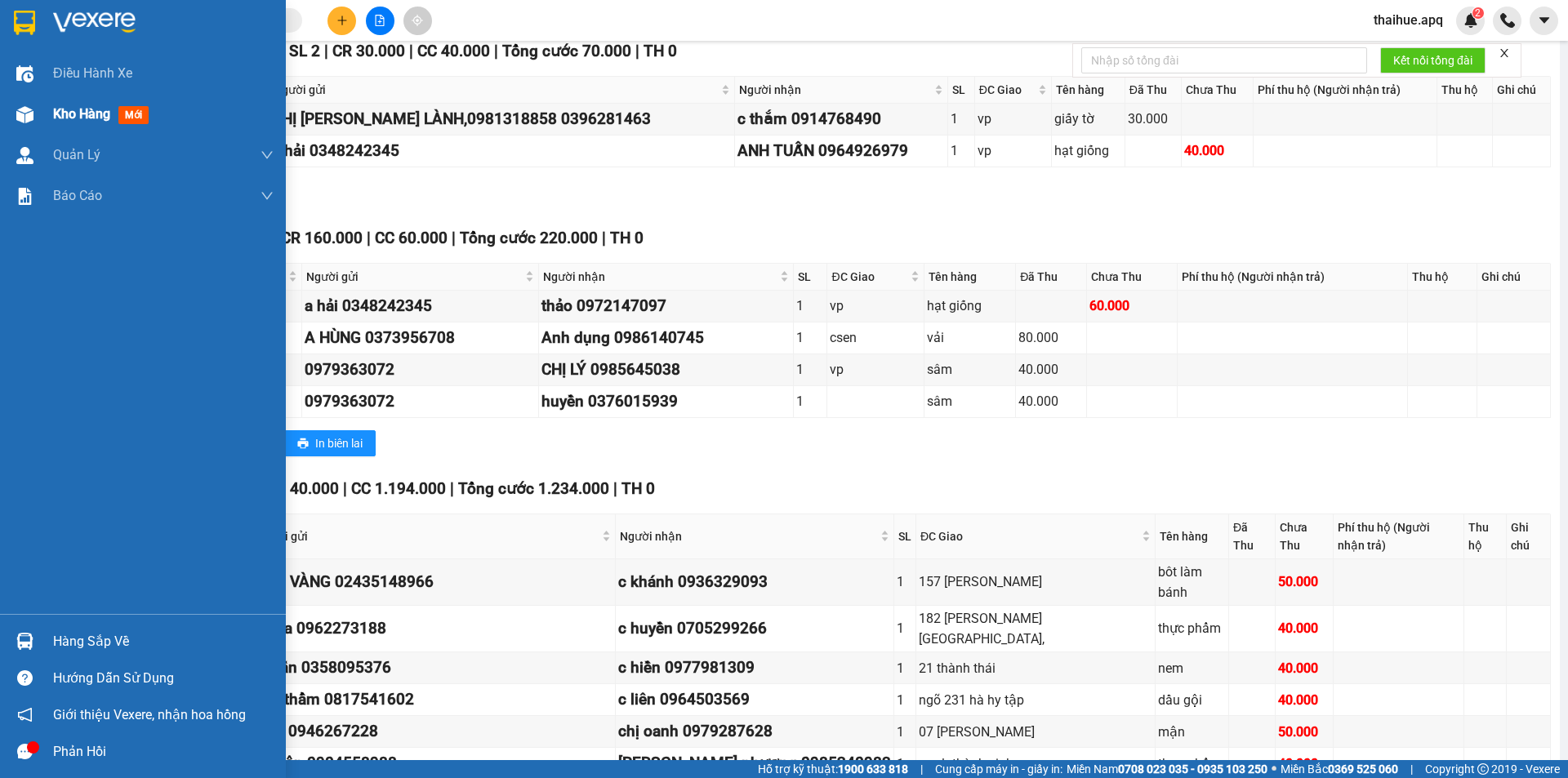
click at [83, 115] on span "Kho hàng" at bounding box center [82, 114] width 57 height 16
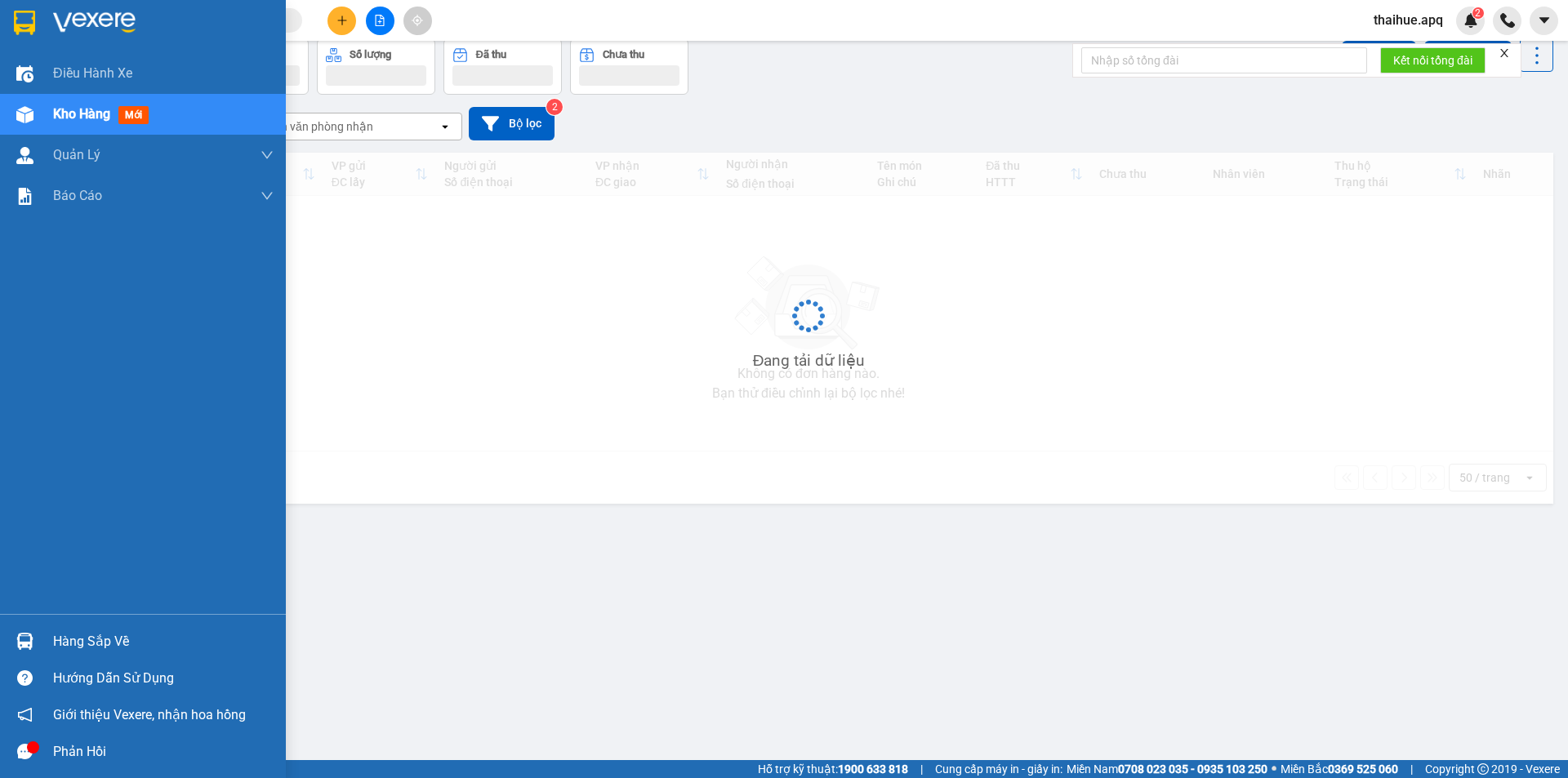
scroll to position [75, 0]
